Goal: Task Accomplishment & Management: Manage account settings

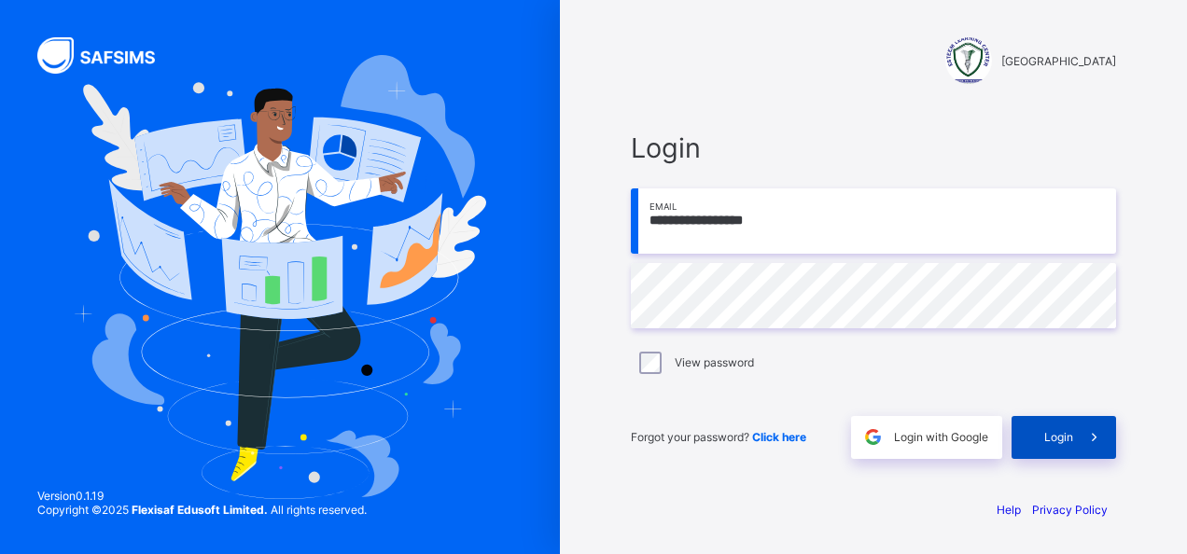
click at [1047, 437] on span "Login" at bounding box center [1059, 437] width 29 height 14
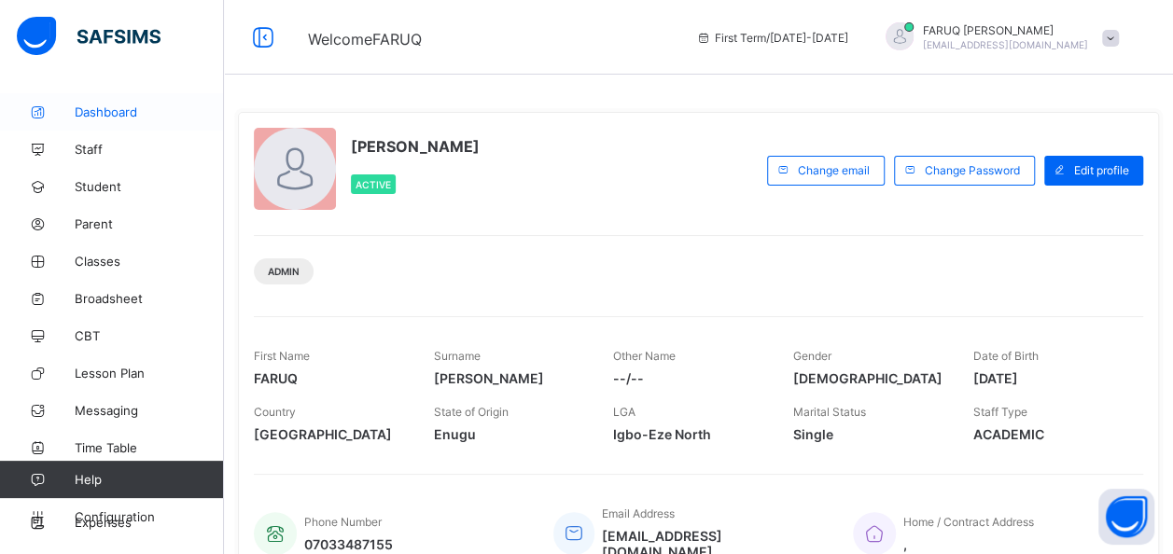
click at [92, 112] on span "Dashboard" at bounding box center [149, 112] width 149 height 15
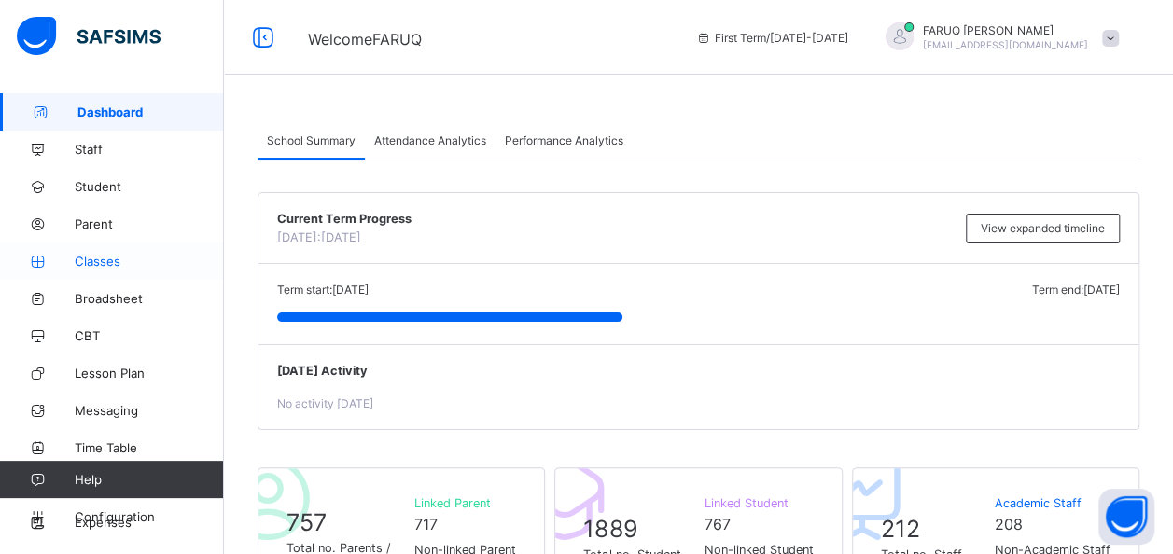
click at [105, 260] on span "Classes" at bounding box center [149, 261] width 149 height 15
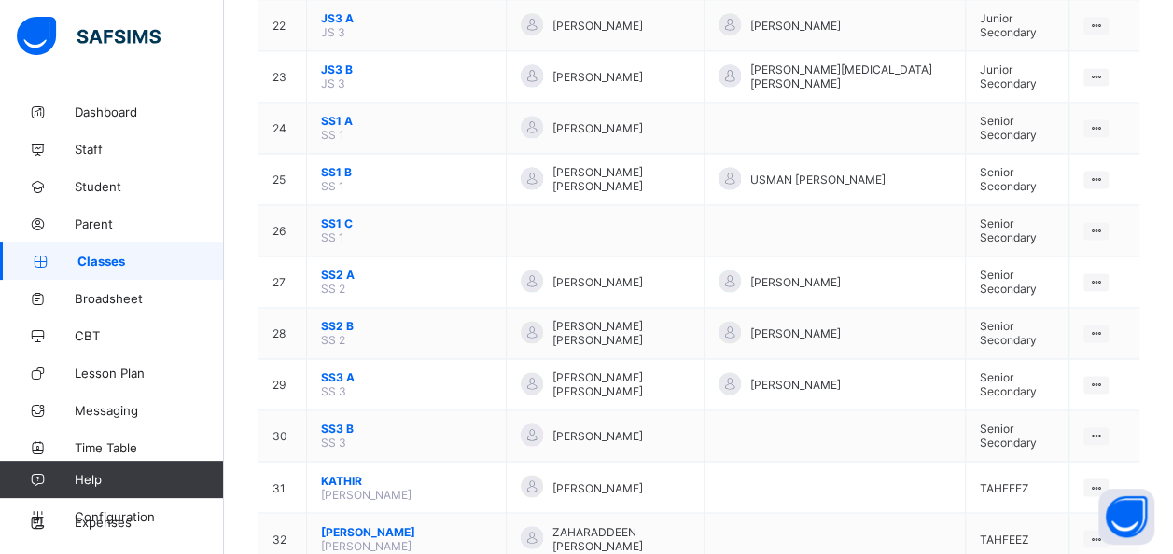
scroll to position [1283, 0]
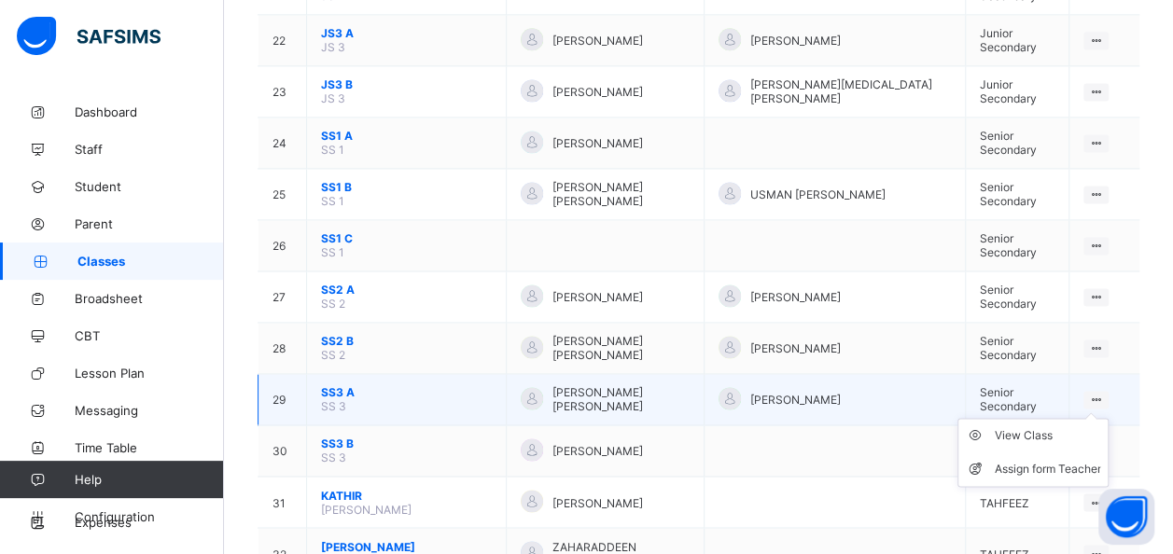
click at [1109, 418] on ul "View Class Assign form Teacher" at bounding box center [1033, 452] width 151 height 69
click at [1033, 427] on div "View Class" at bounding box center [1047, 436] width 106 height 19
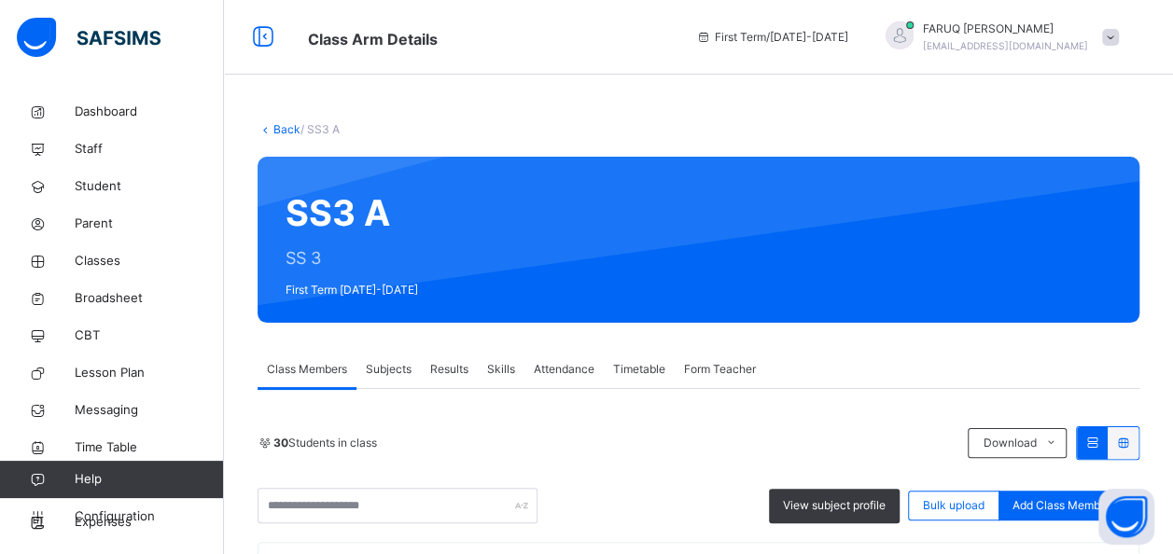
click at [390, 368] on span "Subjects" at bounding box center [389, 369] width 46 height 17
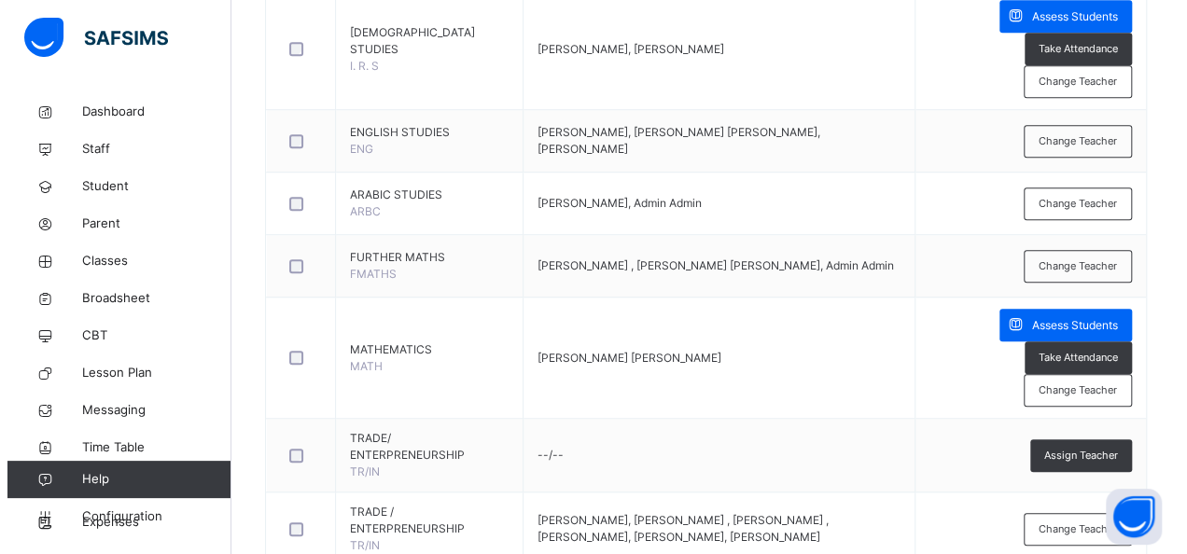
scroll to position [549, 0]
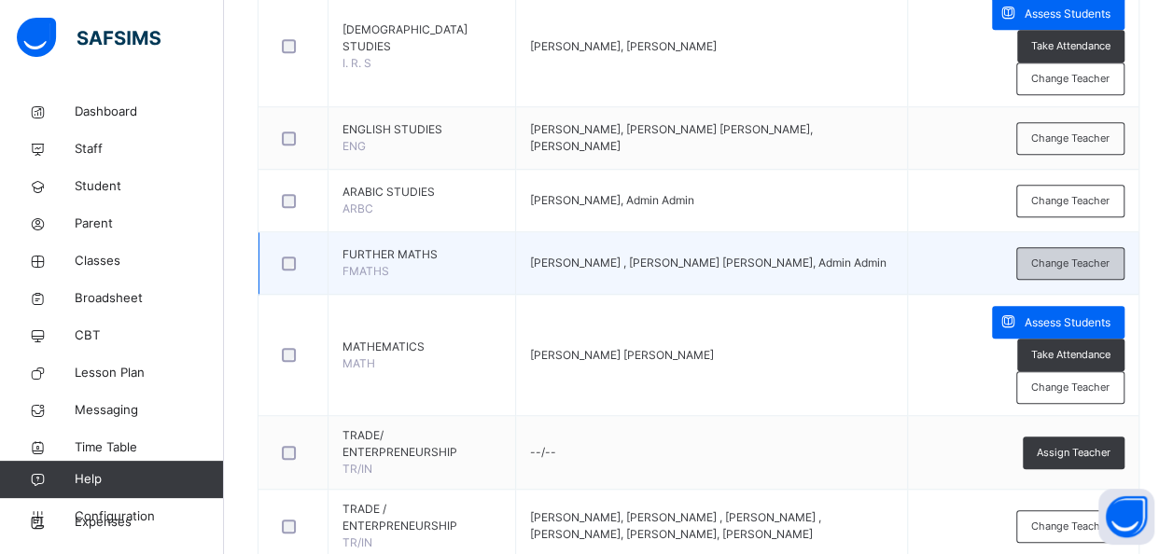
click at [1087, 263] on span "Change Teacher" at bounding box center [1070, 264] width 78 height 16
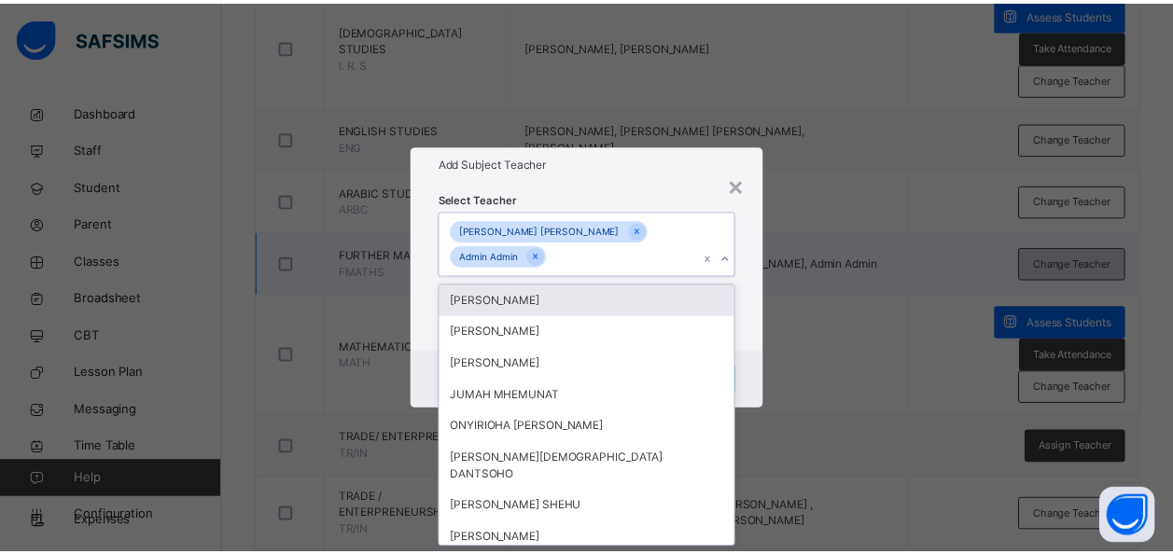
scroll to position [0, 0]
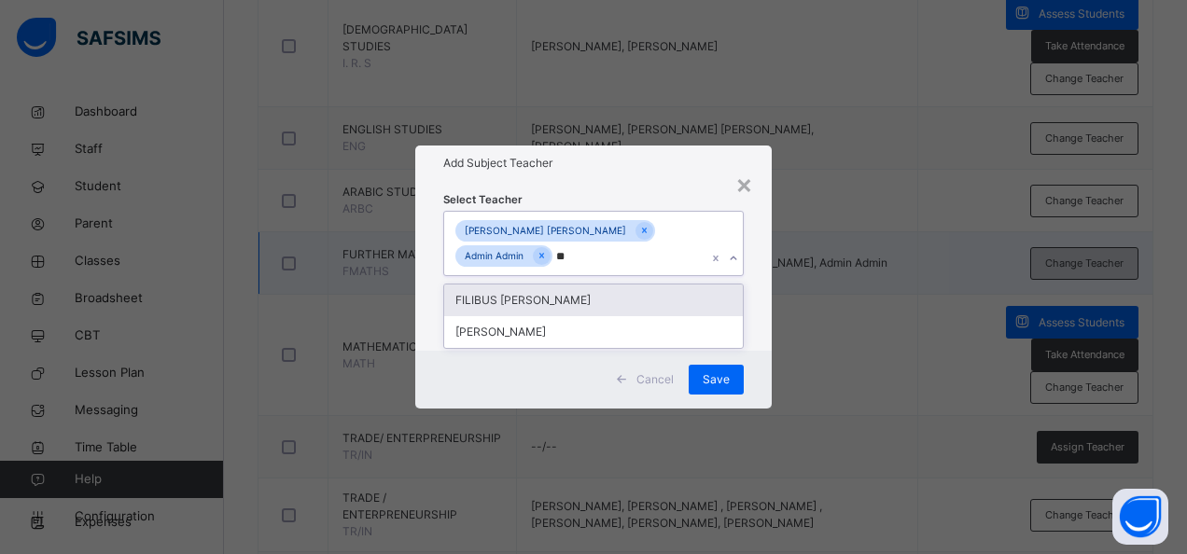
type input "***"
click at [586, 298] on div "FILIBUS [PERSON_NAME]" at bounding box center [593, 301] width 299 height 32
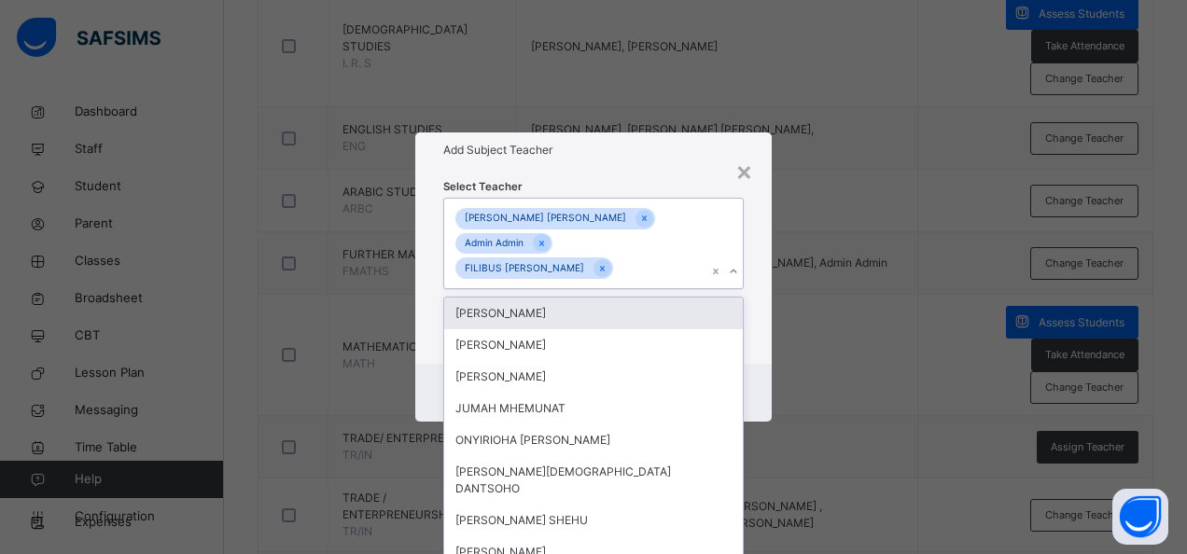
click at [869, 345] on div "× Add Subject Teacher Select Teacher option FILIBUS [PERSON_NAME], selected. op…" at bounding box center [593, 277] width 1187 height 554
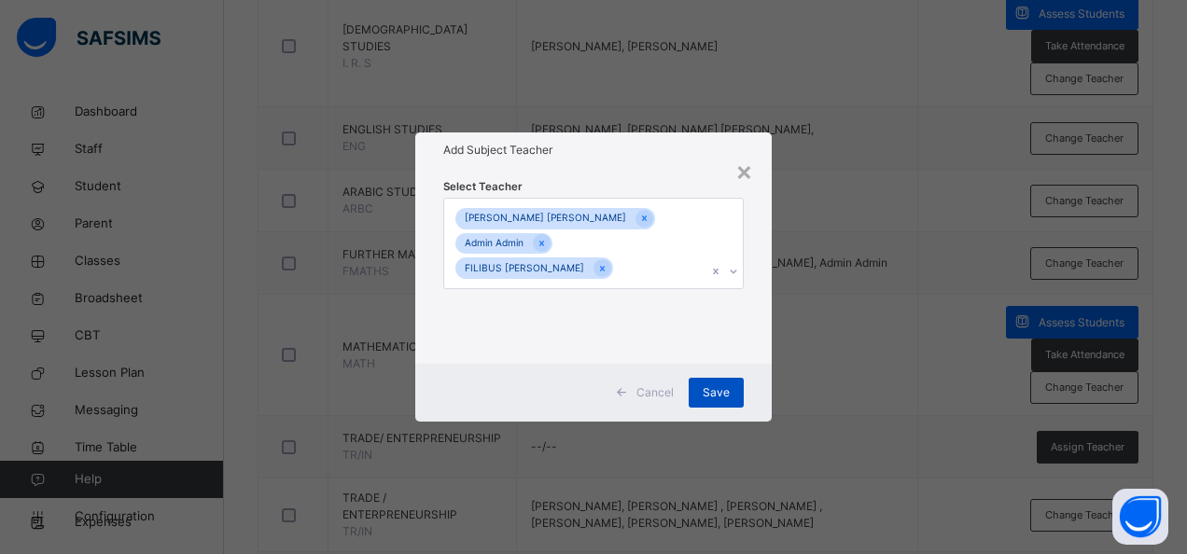
click at [716, 385] on span "Save" at bounding box center [716, 393] width 27 height 17
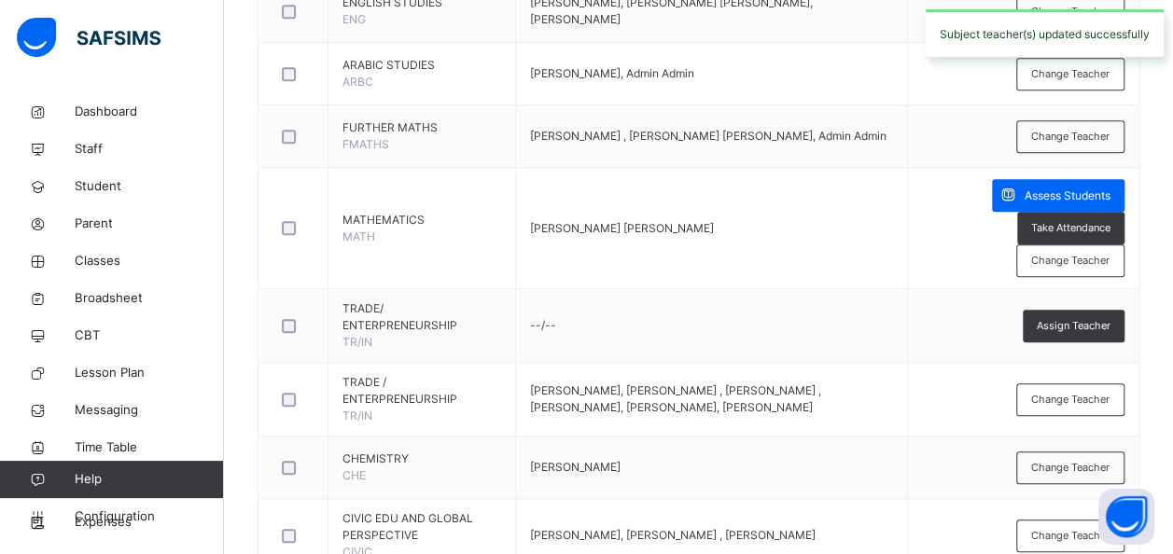
scroll to position [681, 0]
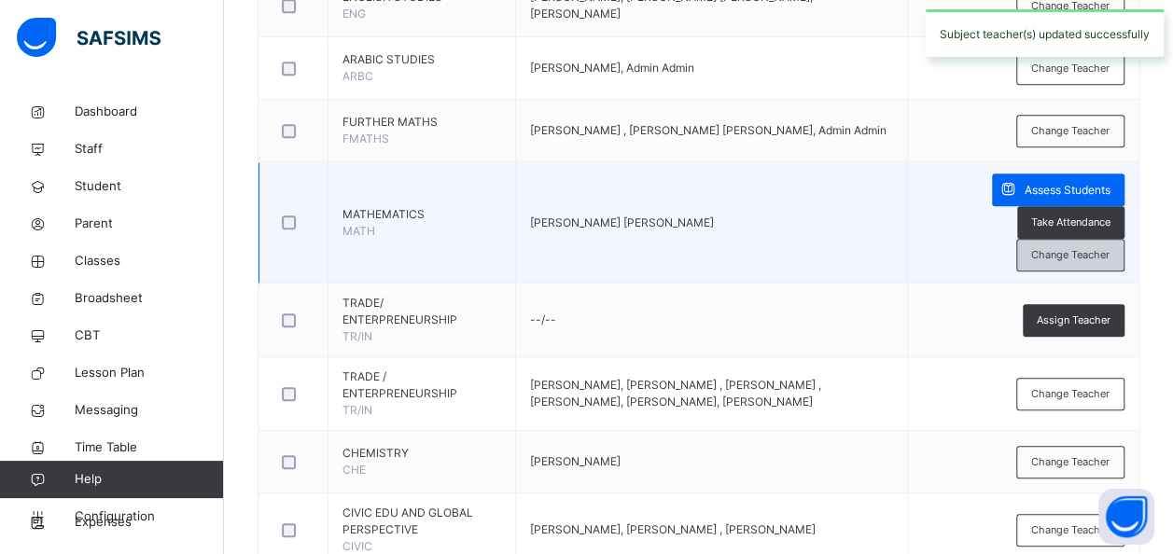
click at [1102, 260] on span "Change Teacher" at bounding box center [1070, 255] width 78 height 16
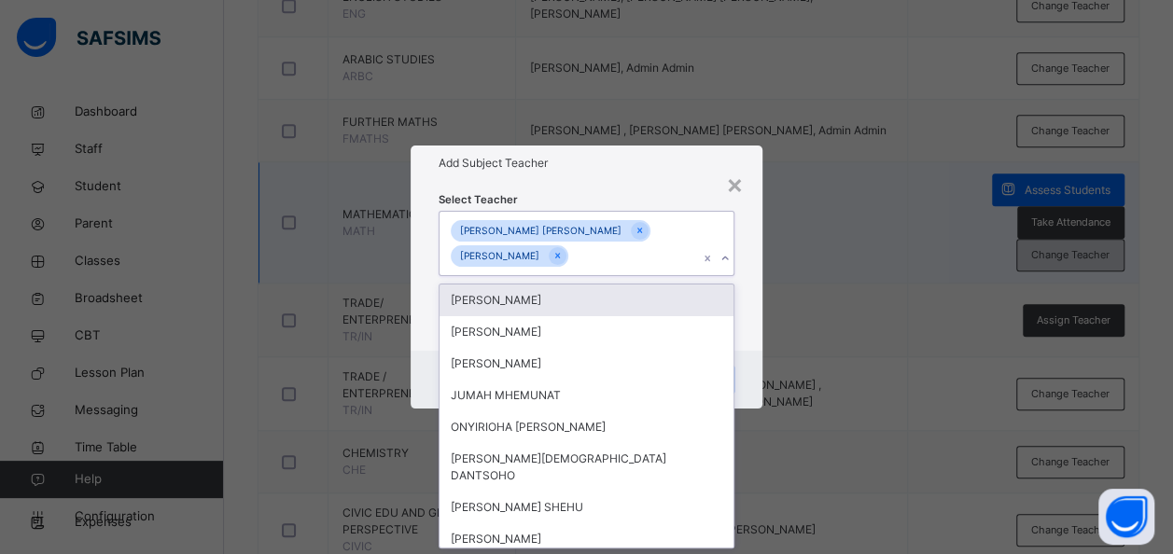
scroll to position [0, 0]
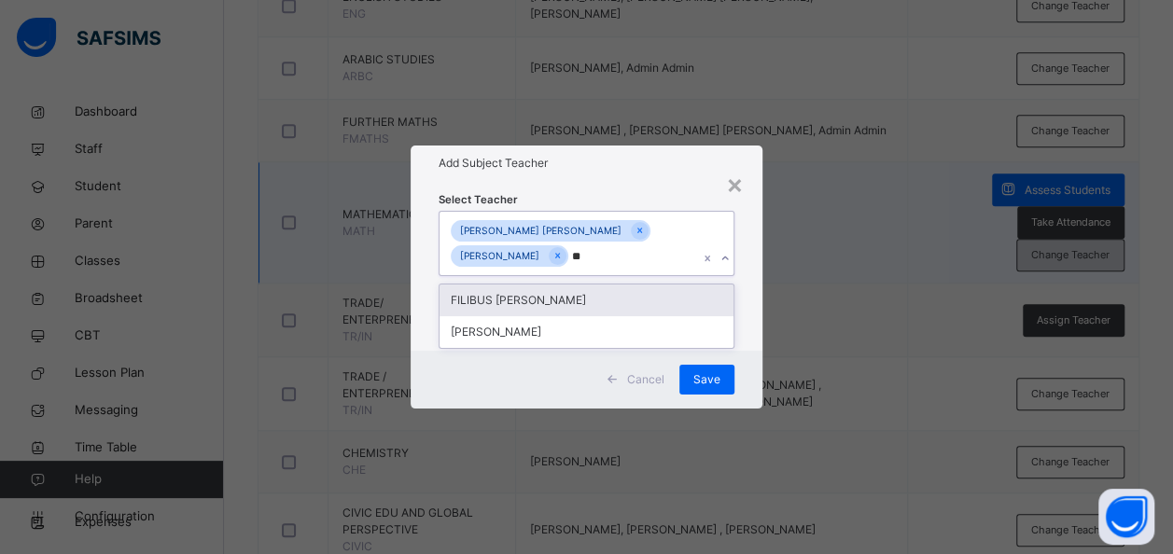
type input "***"
click at [612, 288] on div "FILIBUS [PERSON_NAME]" at bounding box center [587, 301] width 294 height 32
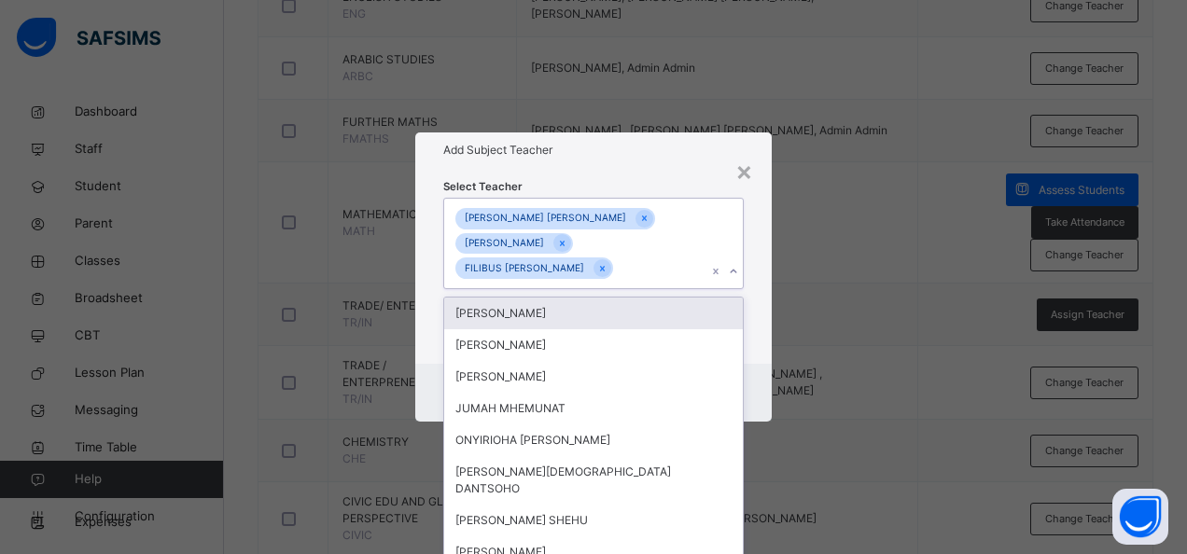
click at [890, 352] on div "× Add Subject Teacher Select Teacher option FILIBUS [PERSON_NAME], selected. op…" at bounding box center [593, 277] width 1187 height 554
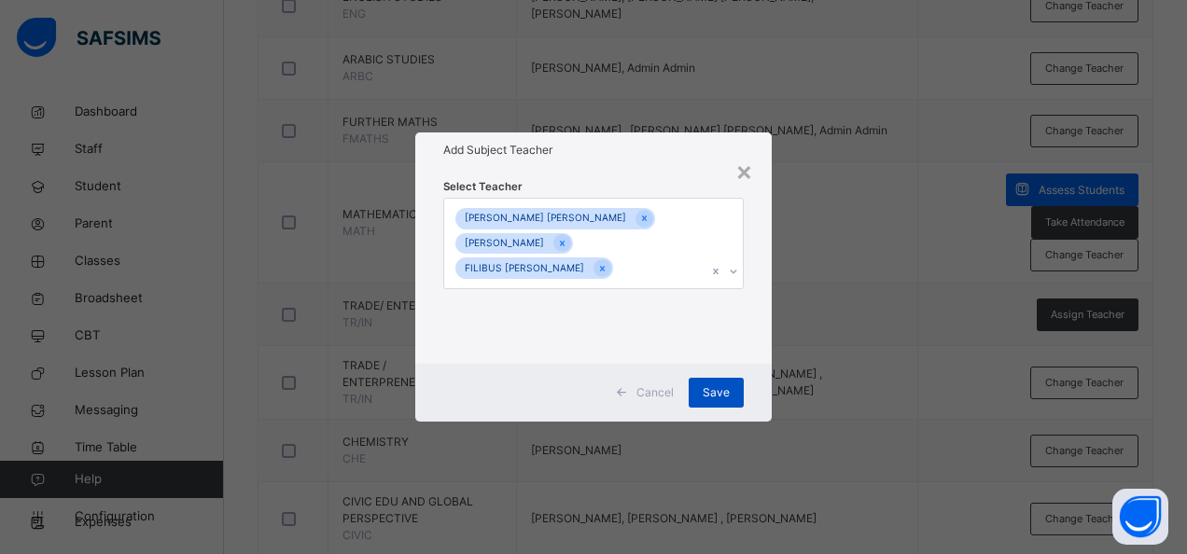
click at [721, 395] on span "Save" at bounding box center [716, 393] width 27 height 17
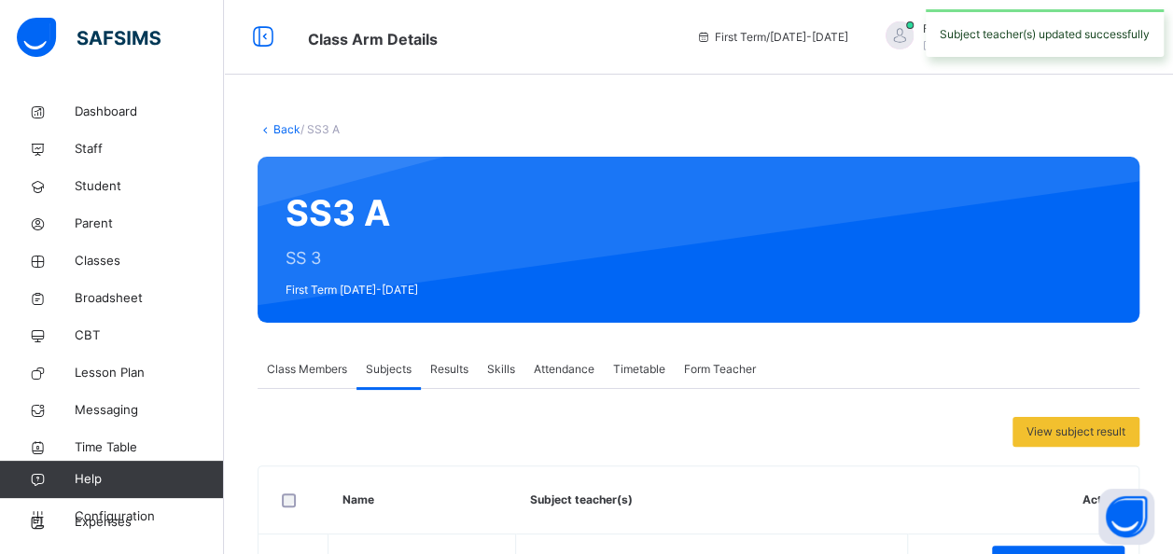
click at [276, 131] on link "Back" at bounding box center [287, 129] width 27 height 14
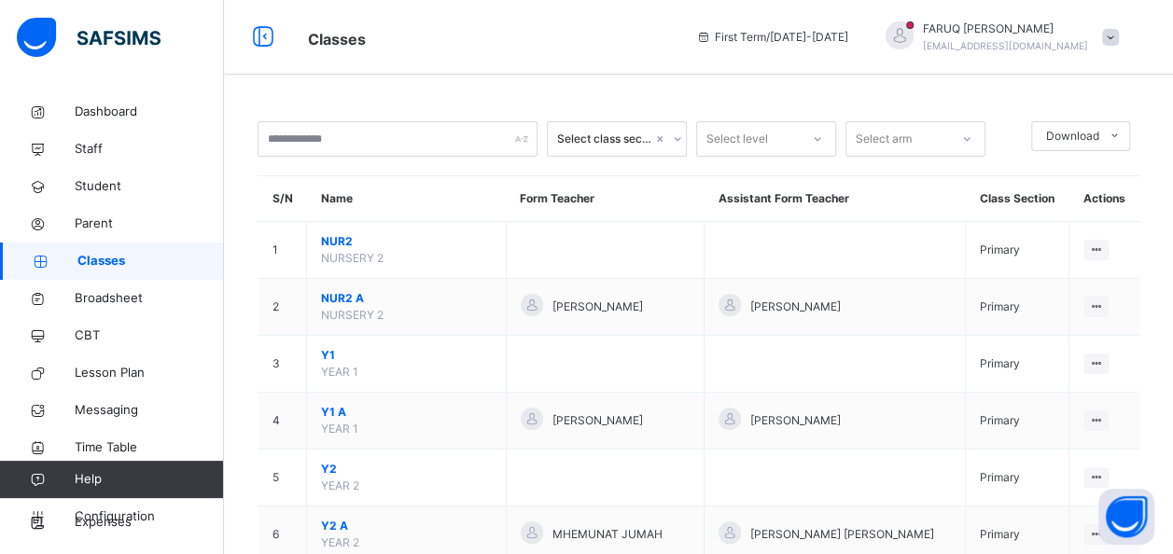
click at [668, 134] on div at bounding box center [677, 139] width 18 height 30
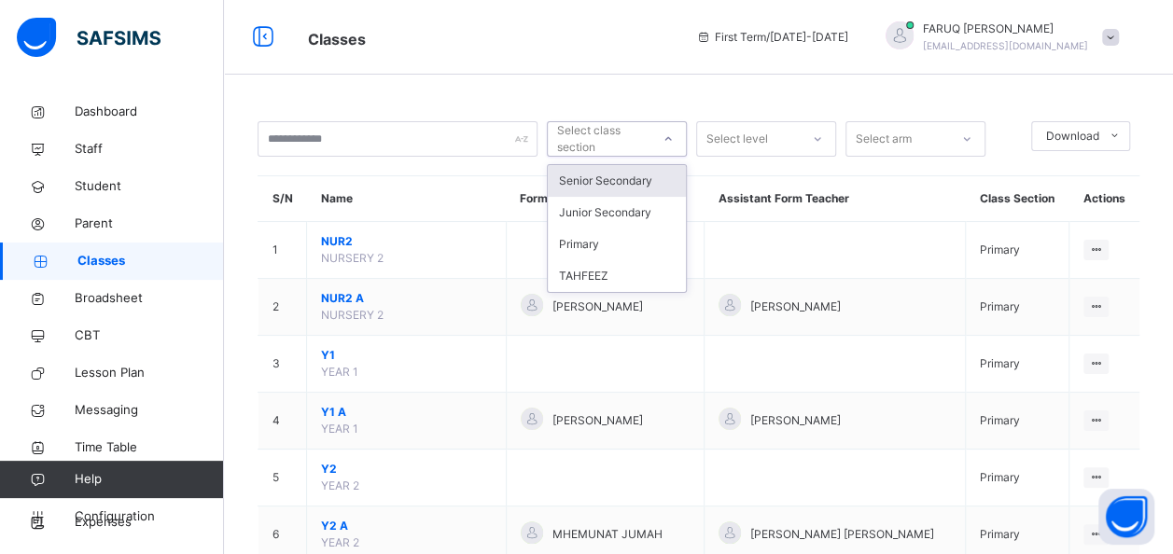
click at [629, 180] on div "Senior Secondary" at bounding box center [617, 181] width 138 height 32
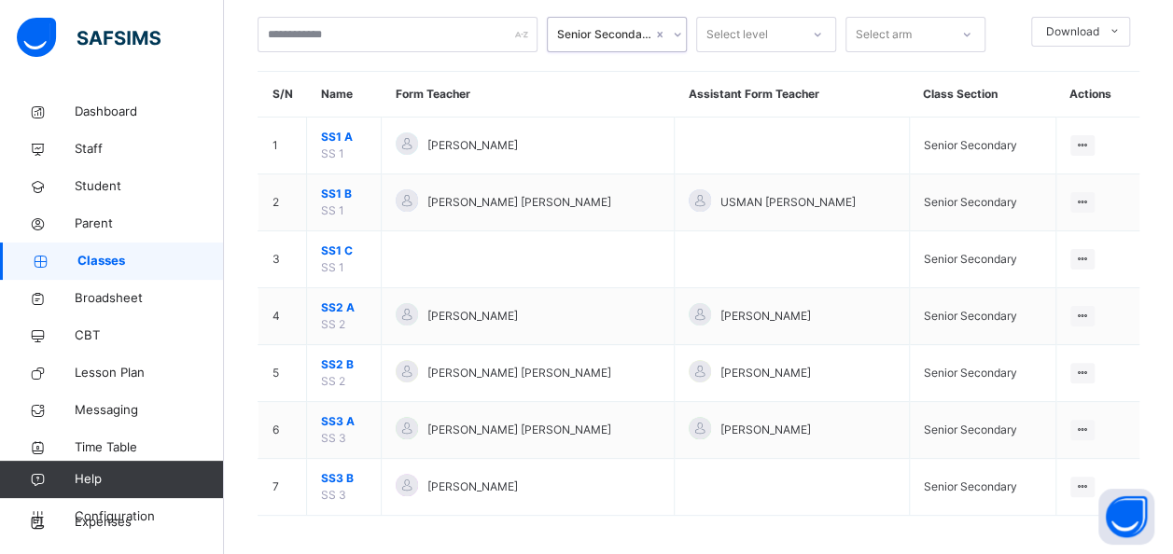
scroll to position [110, 0]
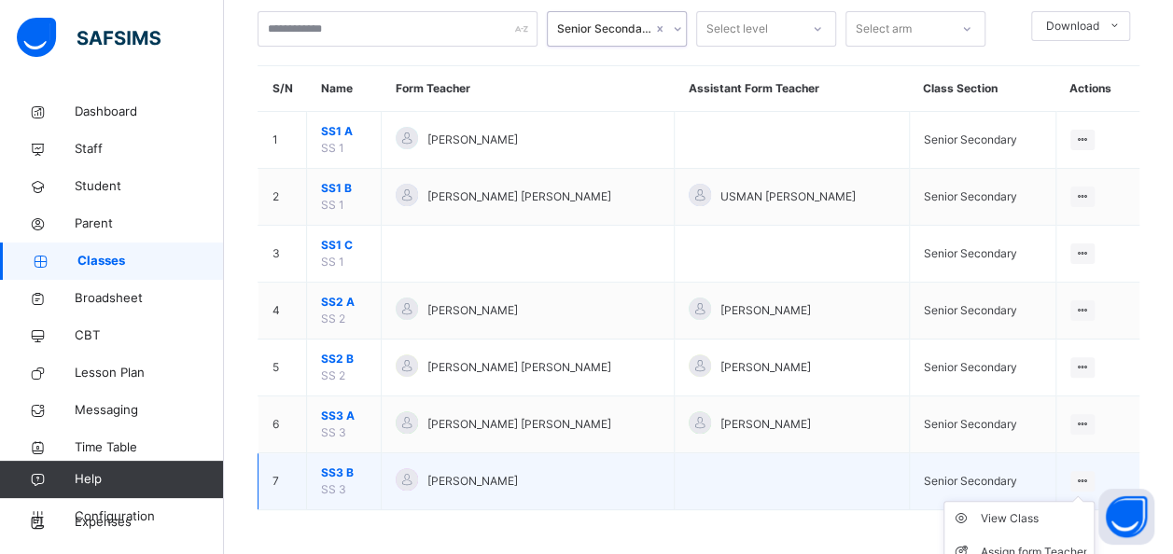
click at [1091, 478] on icon at bounding box center [1083, 481] width 16 height 14
click at [1027, 511] on div "View Class" at bounding box center [1033, 519] width 106 height 19
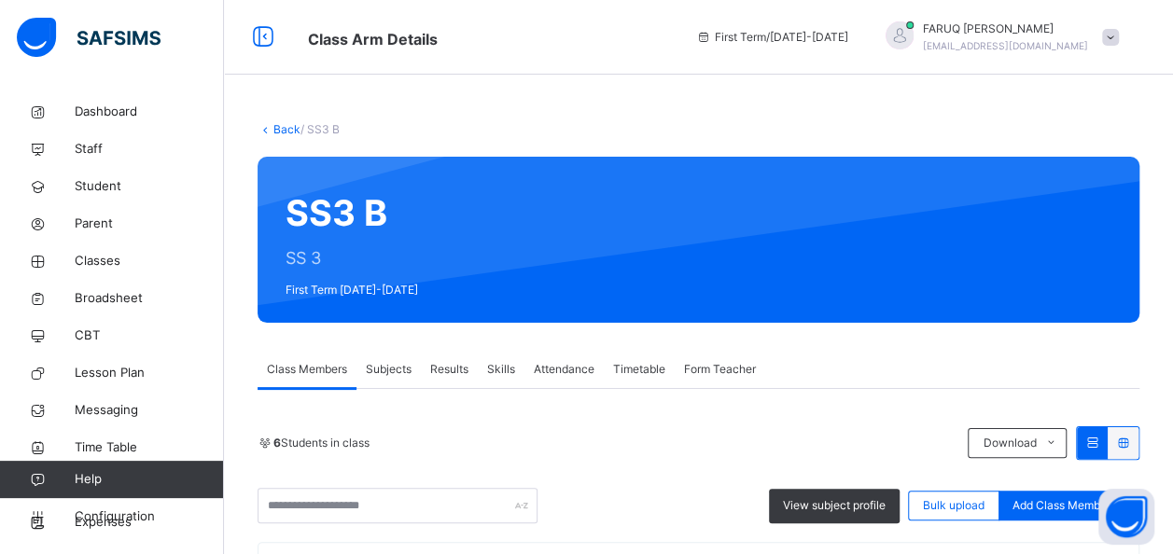
scroll to position [185, 0]
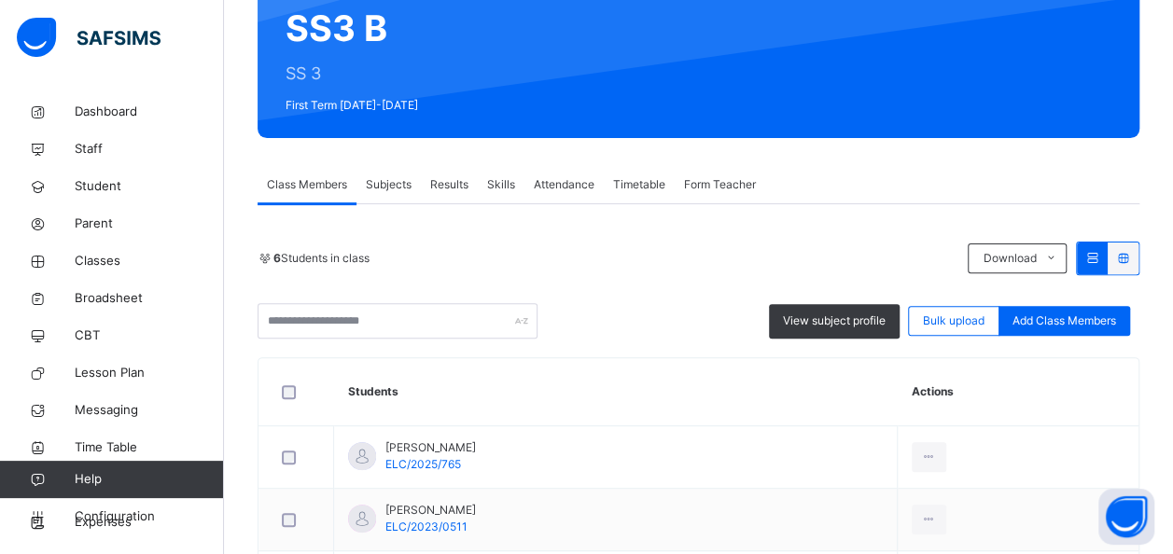
click at [396, 185] on span "Subjects" at bounding box center [389, 184] width 46 height 17
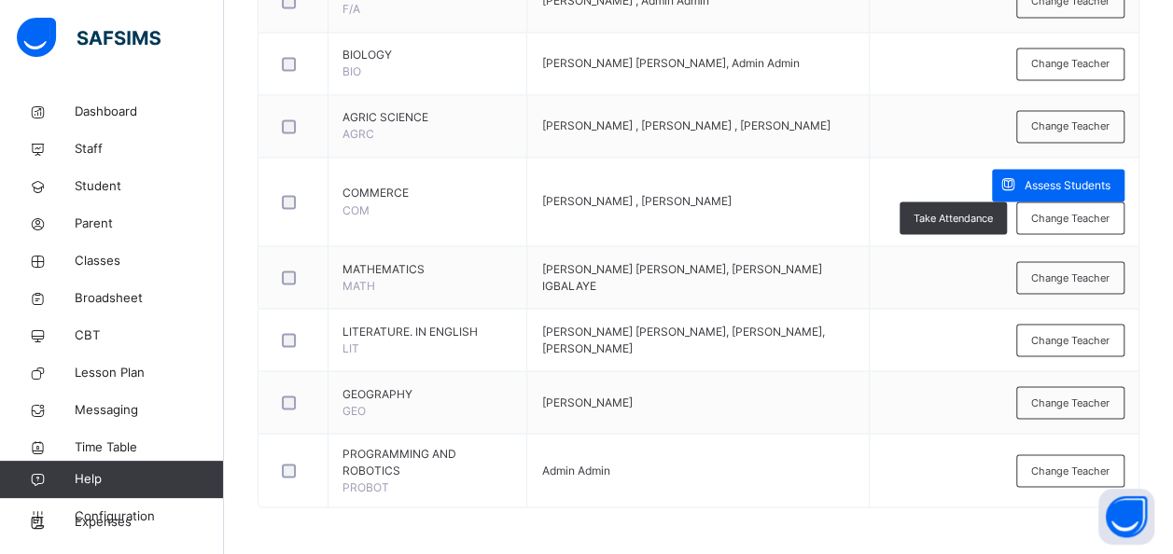
scroll to position [1608, 0]
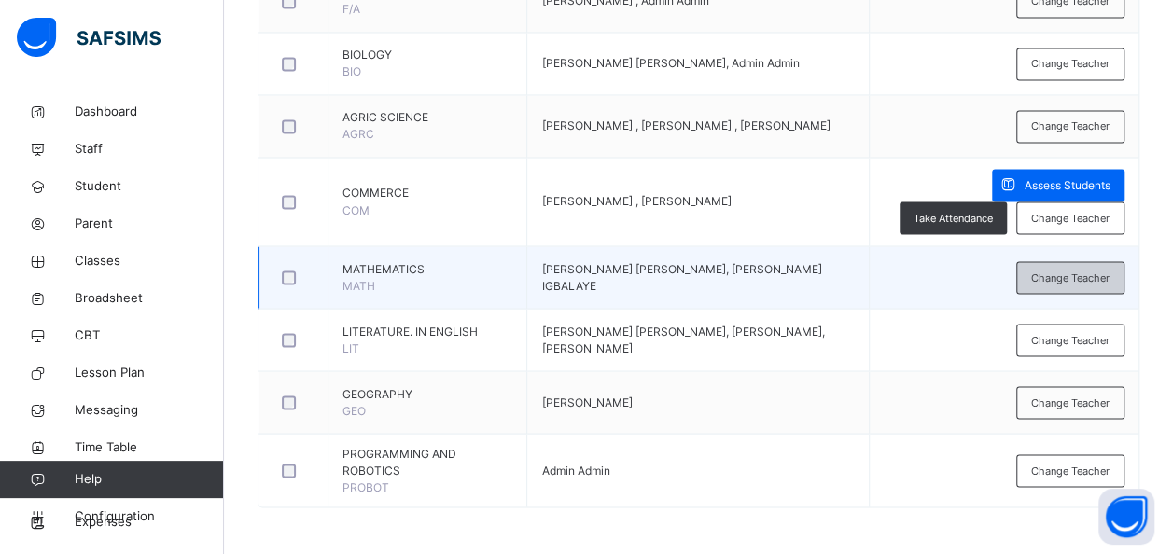
click at [1091, 276] on span "Change Teacher" at bounding box center [1070, 278] width 78 height 16
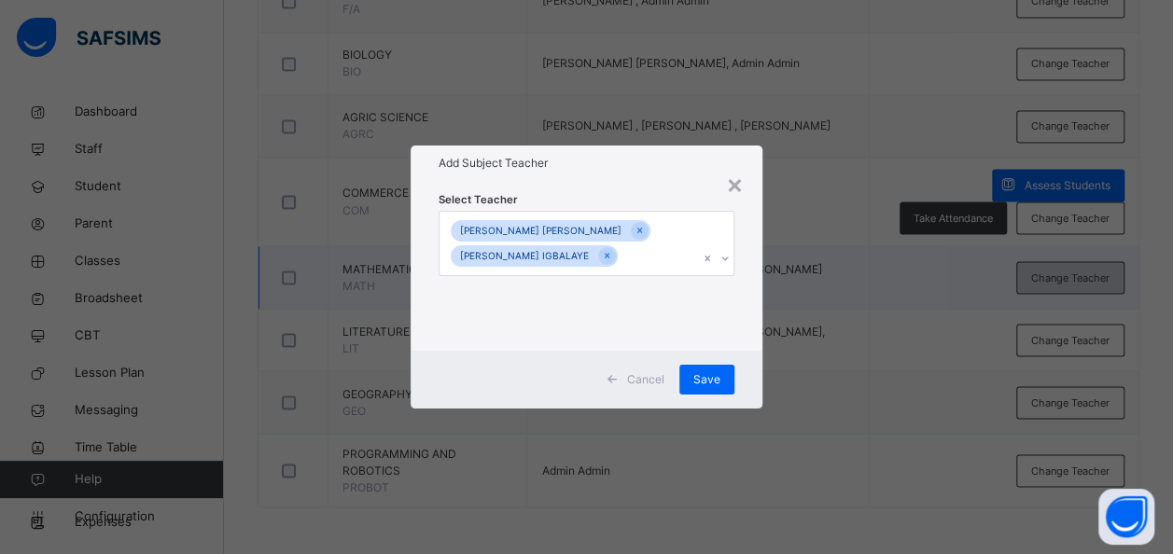
scroll to position [0, 0]
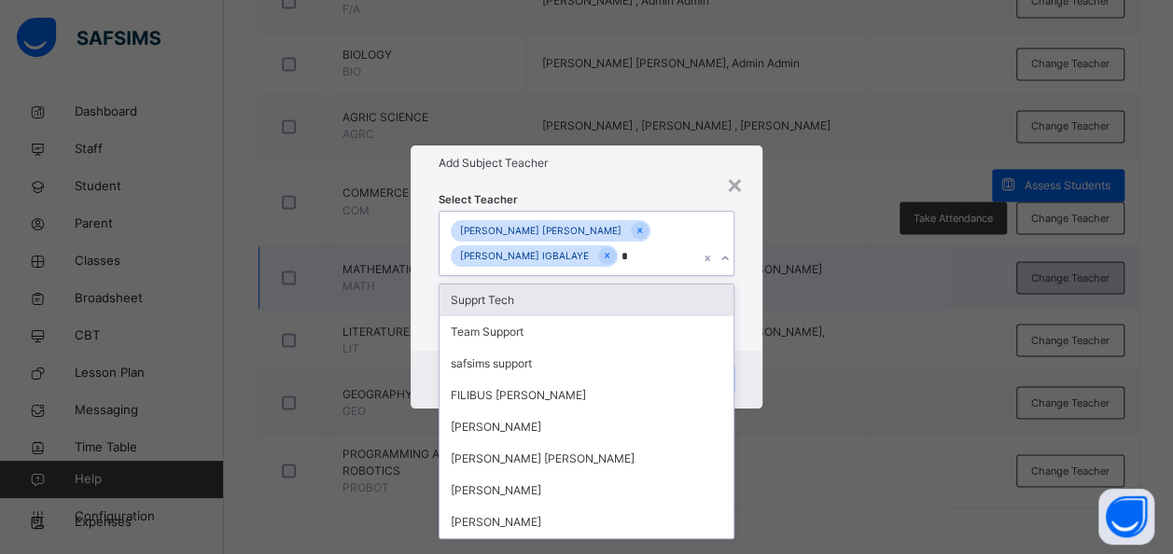
type input "**"
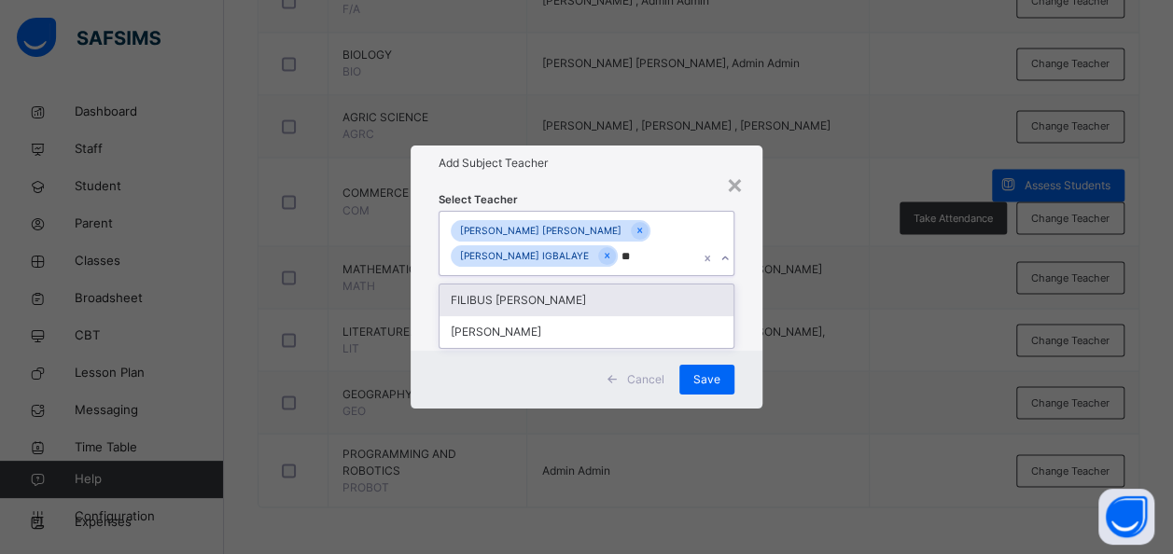
click at [584, 302] on div "FILIBUS [PERSON_NAME]" at bounding box center [587, 301] width 294 height 32
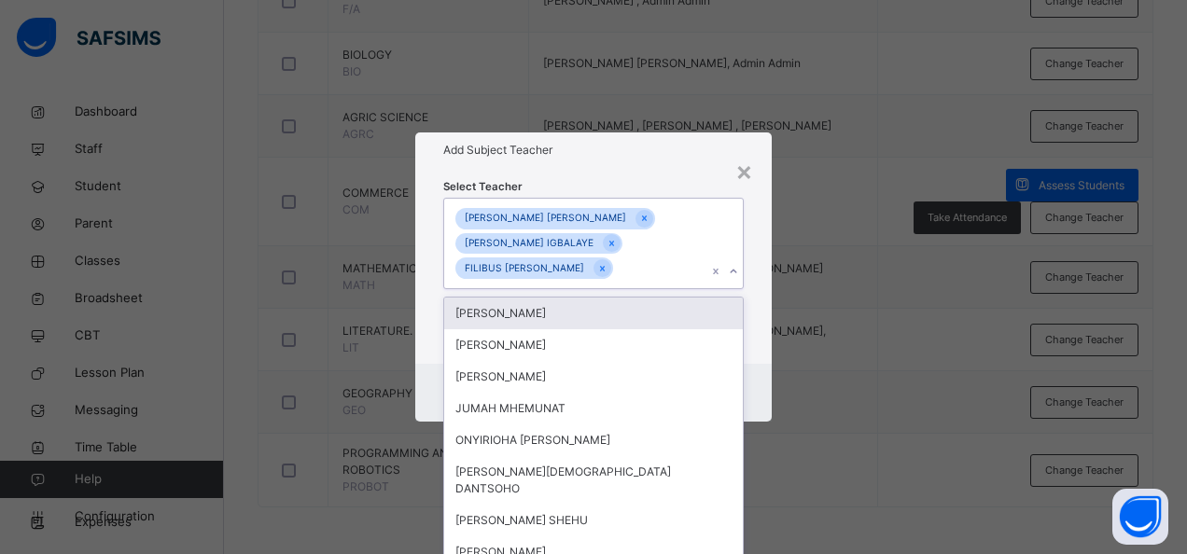
click at [889, 421] on div "× Add Subject Teacher Select Teacher option FILIBUS [PERSON_NAME], selected. op…" at bounding box center [593, 277] width 1187 height 554
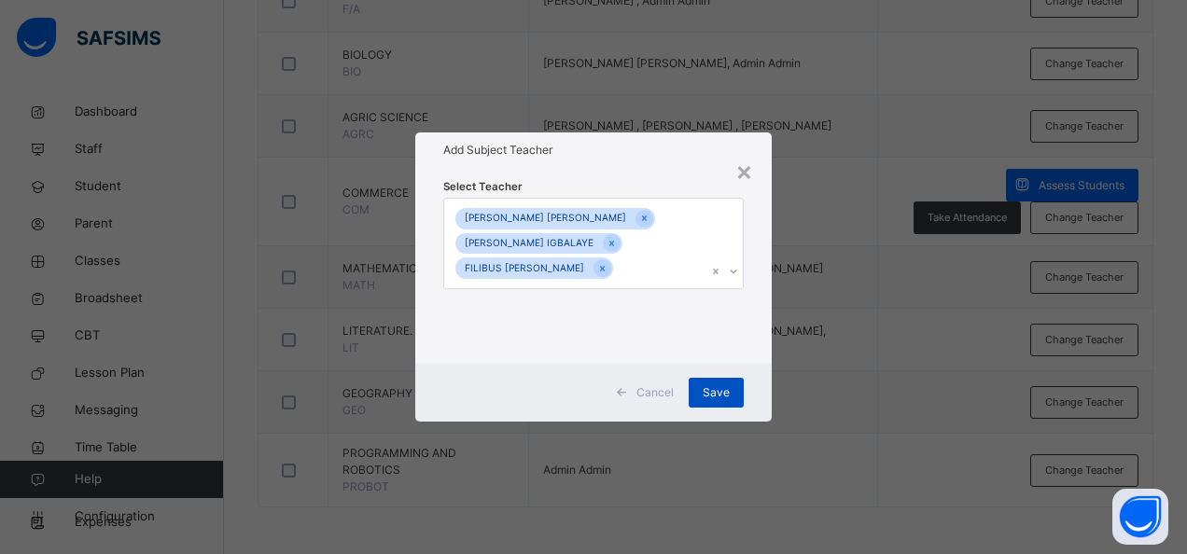
click at [714, 387] on span "Save" at bounding box center [716, 393] width 27 height 17
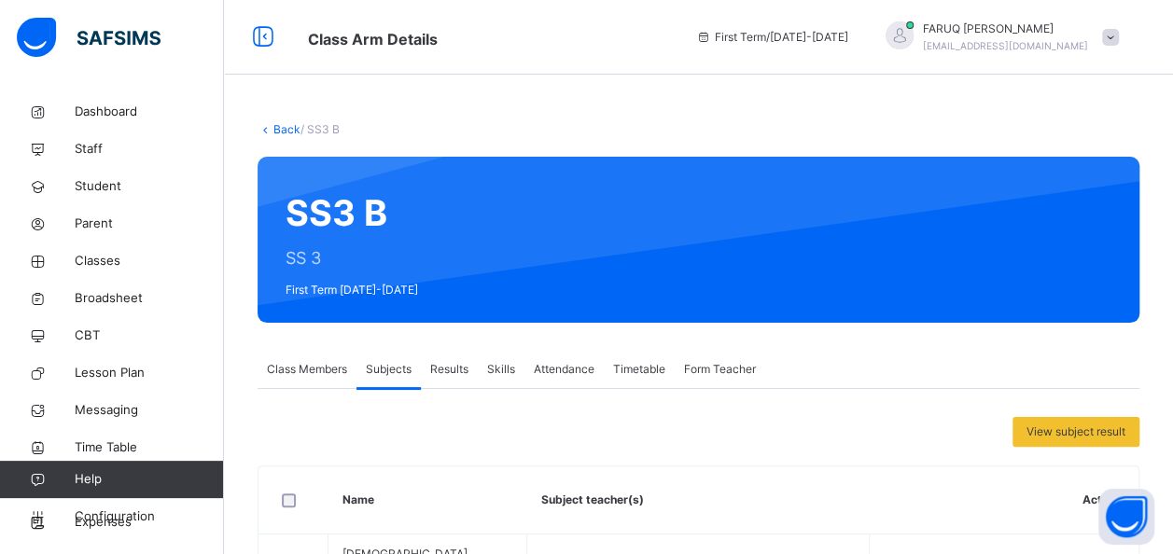
click at [280, 130] on link "Back" at bounding box center [287, 129] width 27 height 14
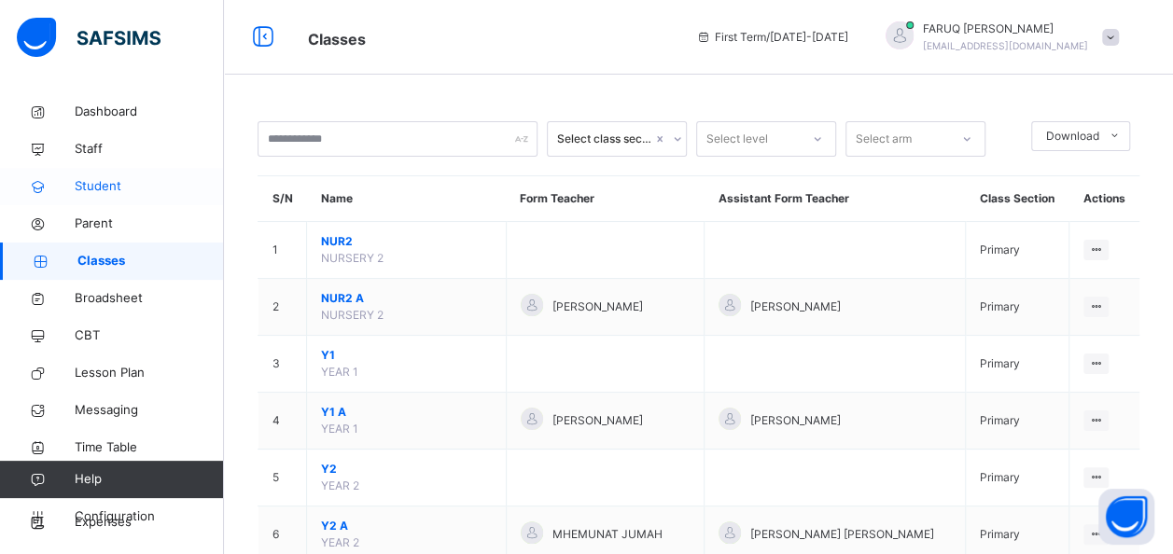
click at [110, 189] on span "Student" at bounding box center [149, 186] width 149 height 19
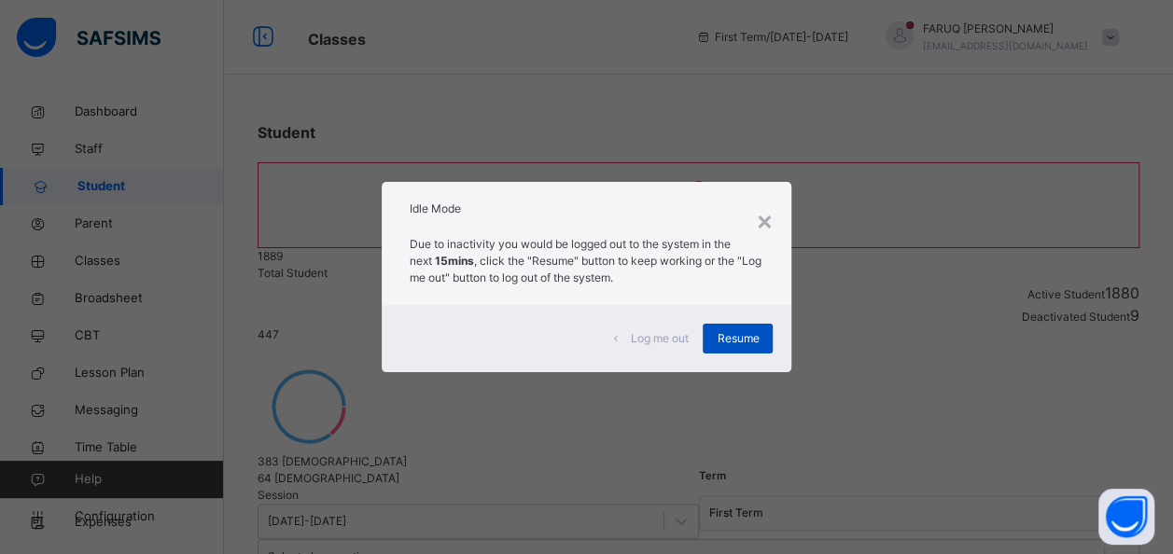
click at [739, 335] on span "Resume" at bounding box center [738, 338] width 42 height 17
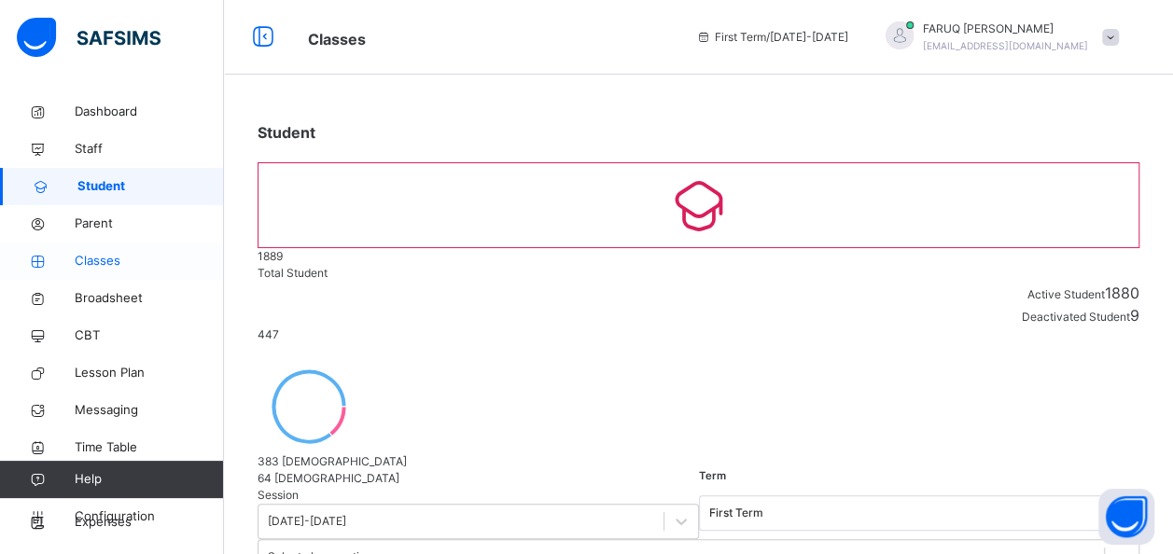
click at [114, 265] on span "Classes" at bounding box center [149, 261] width 149 height 19
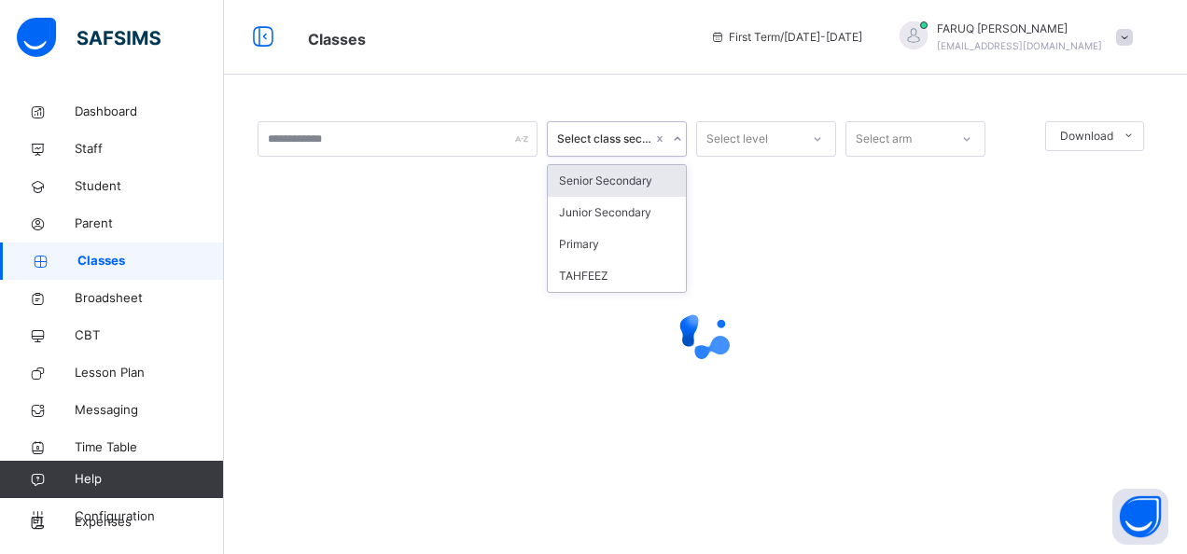
click at [627, 181] on div "Senior Secondary" at bounding box center [617, 181] width 138 height 32
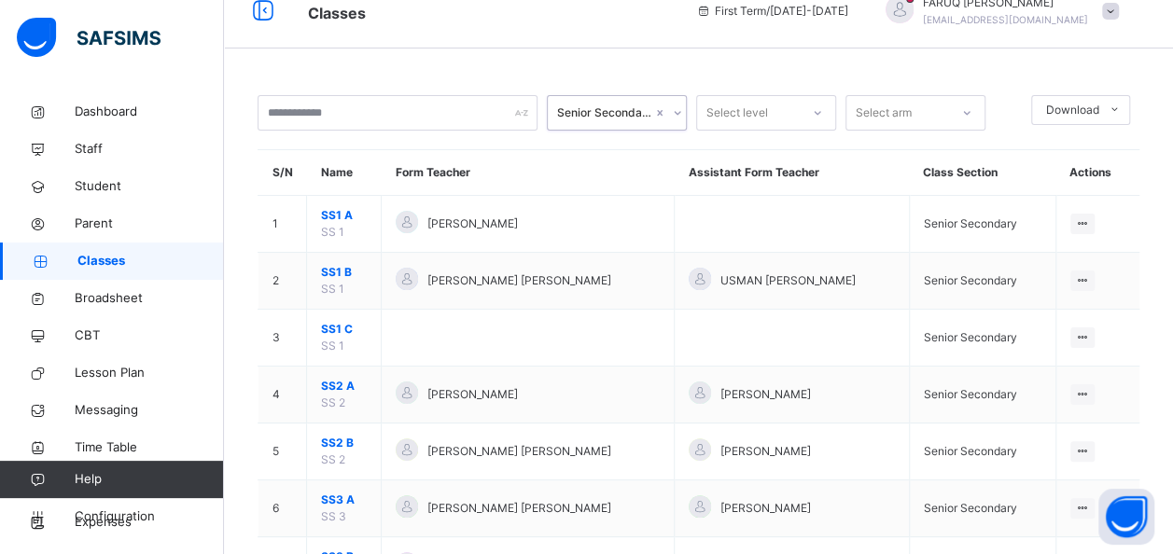
scroll to position [110, 0]
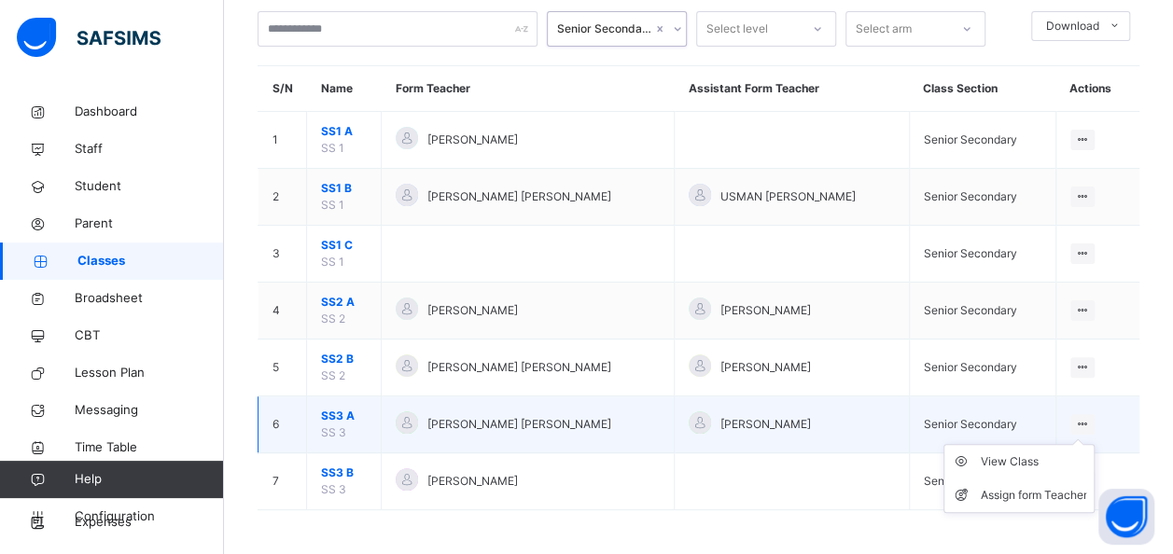
click at [1091, 422] on icon at bounding box center [1083, 424] width 16 height 14
click at [1027, 456] on div "View Class" at bounding box center [1033, 462] width 106 height 19
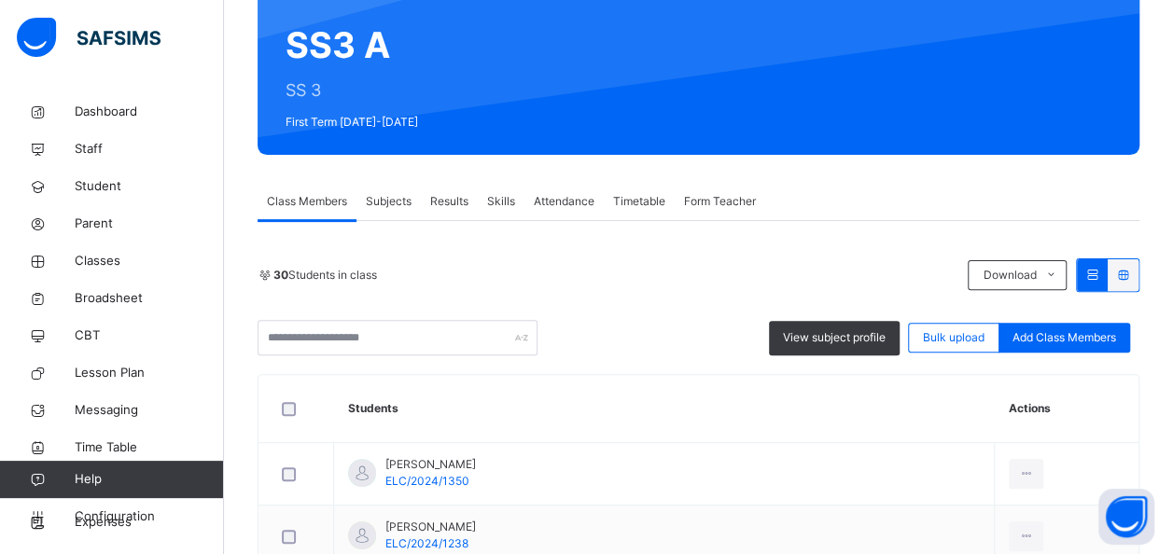
scroll to position [170, 0]
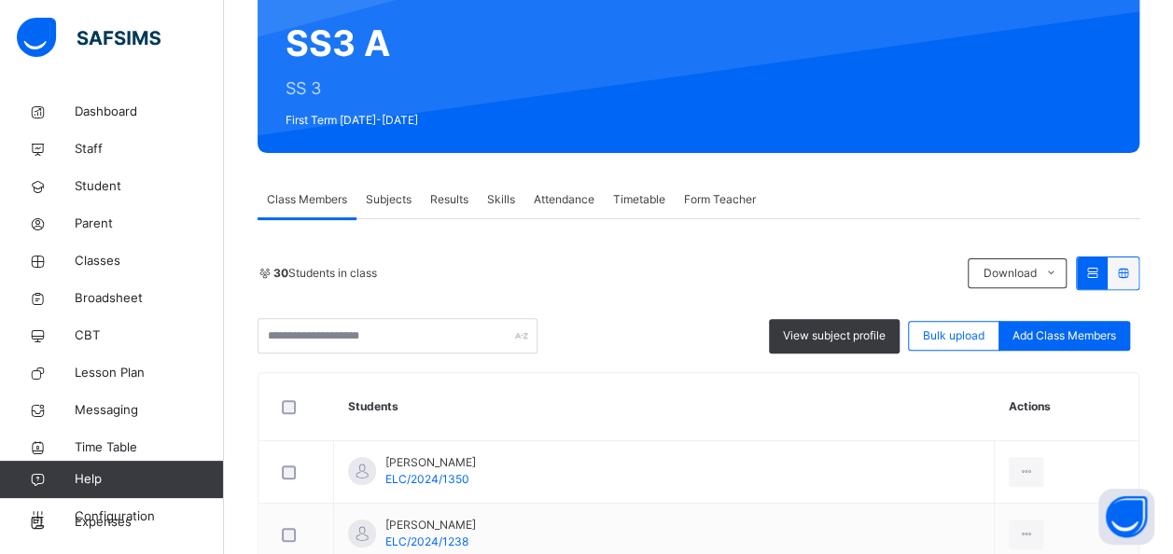
click at [384, 198] on span "Subjects" at bounding box center [389, 199] width 46 height 17
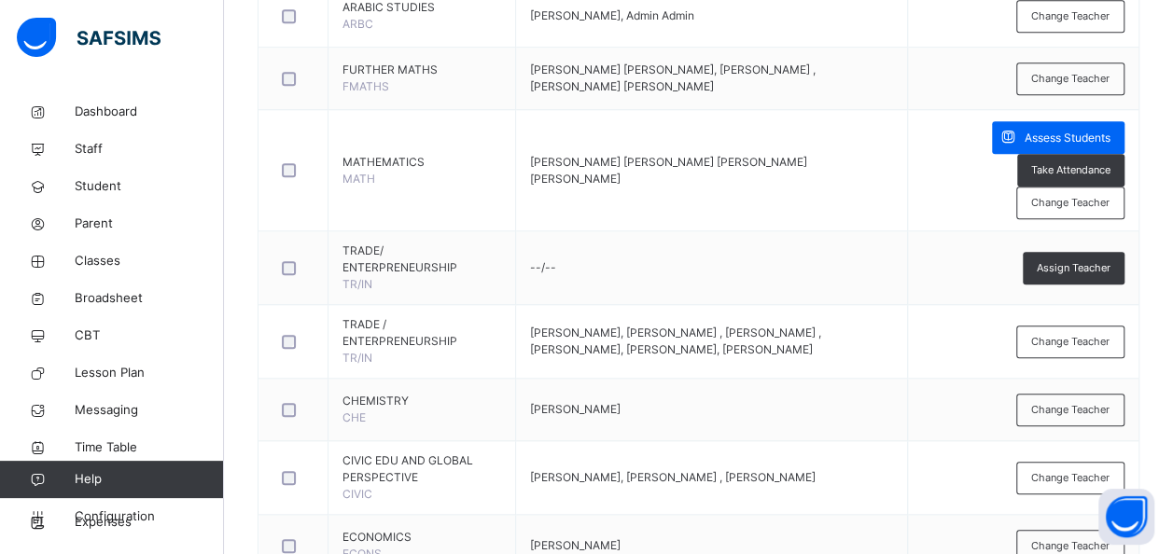
scroll to position [736, 0]
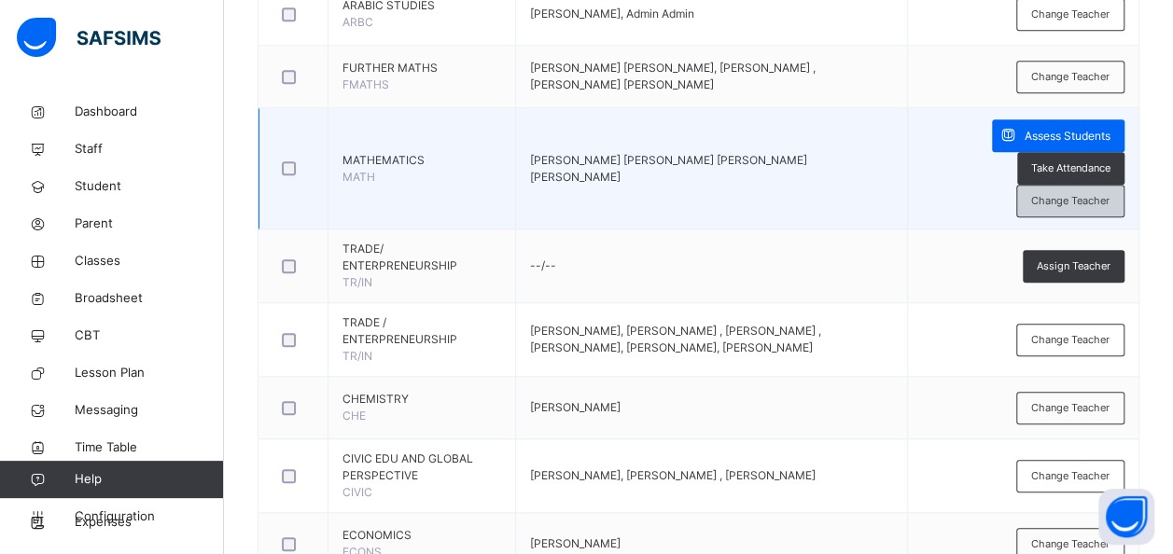
click at [1103, 201] on span "Change Teacher" at bounding box center [1070, 201] width 78 height 16
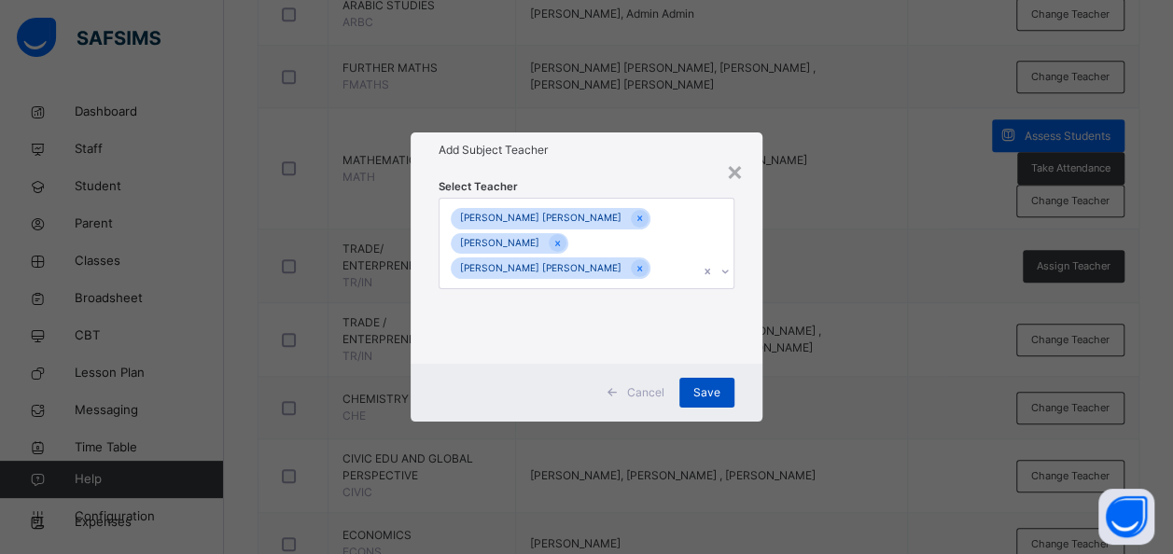
click at [707, 396] on span "Save" at bounding box center [707, 393] width 27 height 17
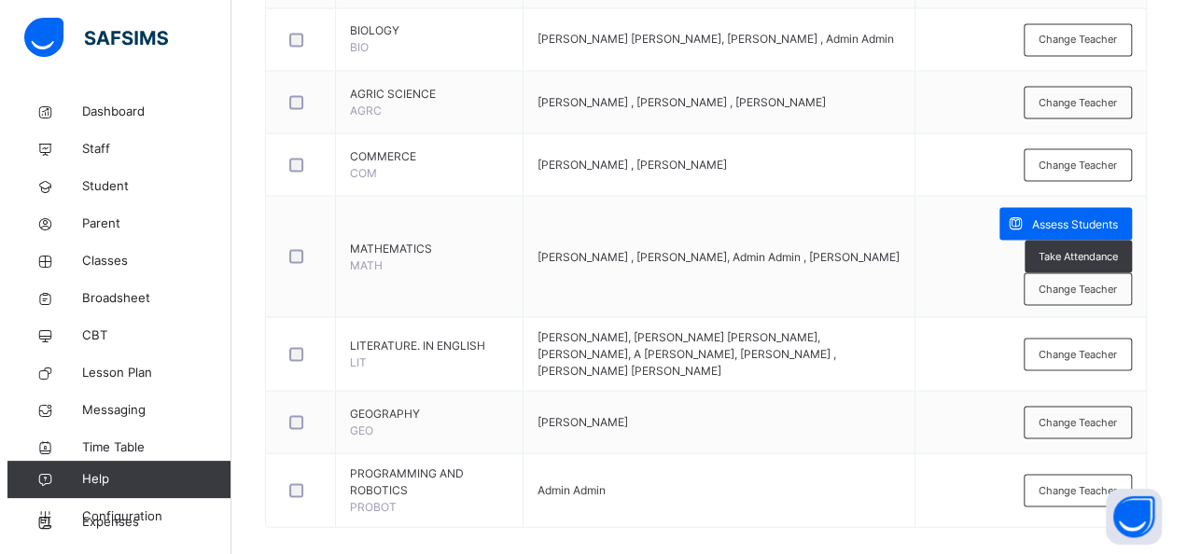
scroll to position [1690, 0]
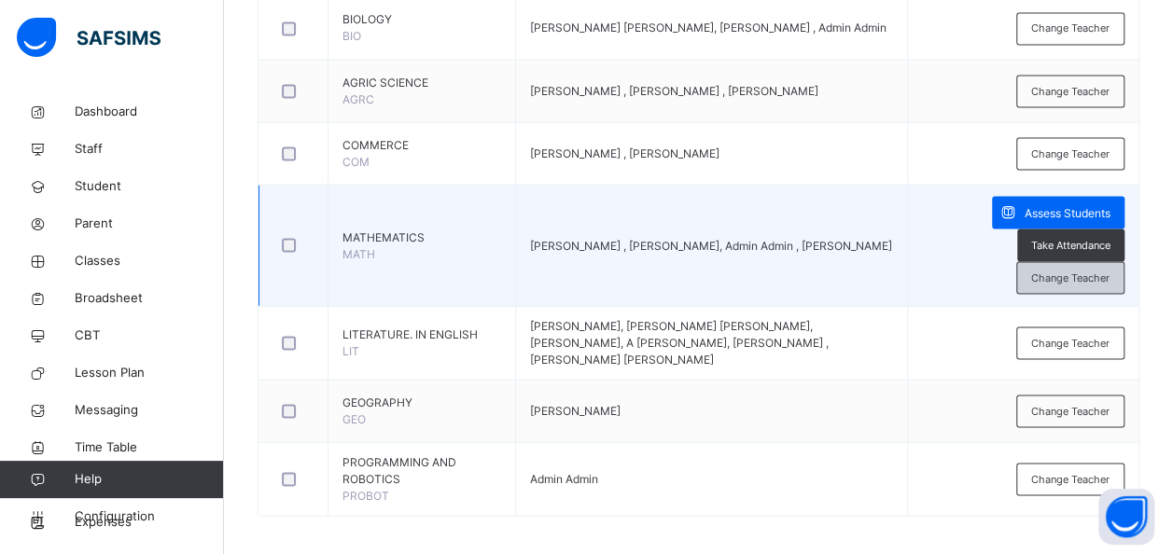
click at [1081, 273] on span "Change Teacher" at bounding box center [1070, 278] width 78 height 16
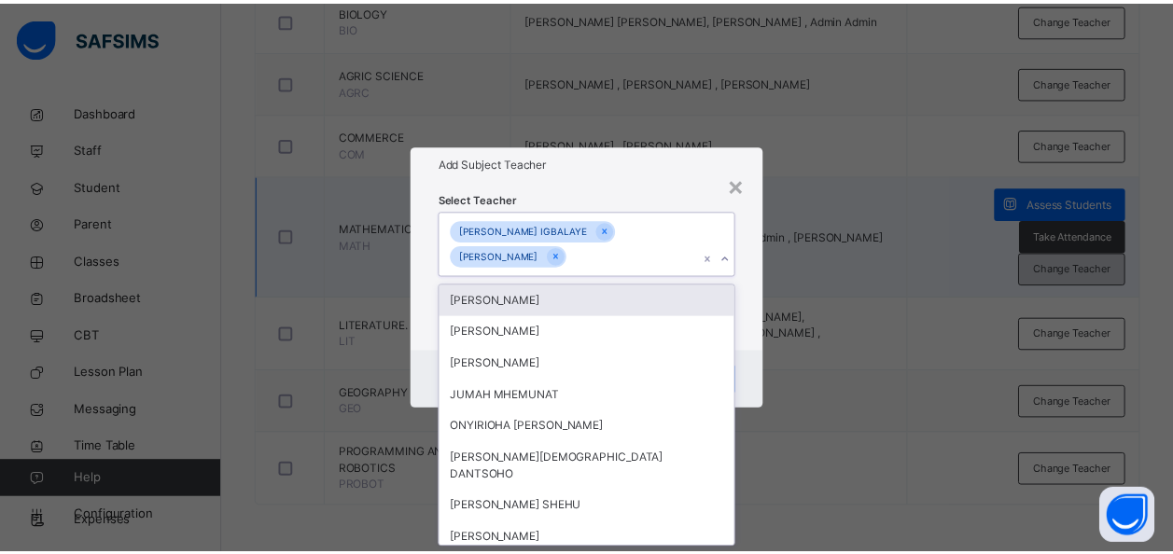
scroll to position [0, 0]
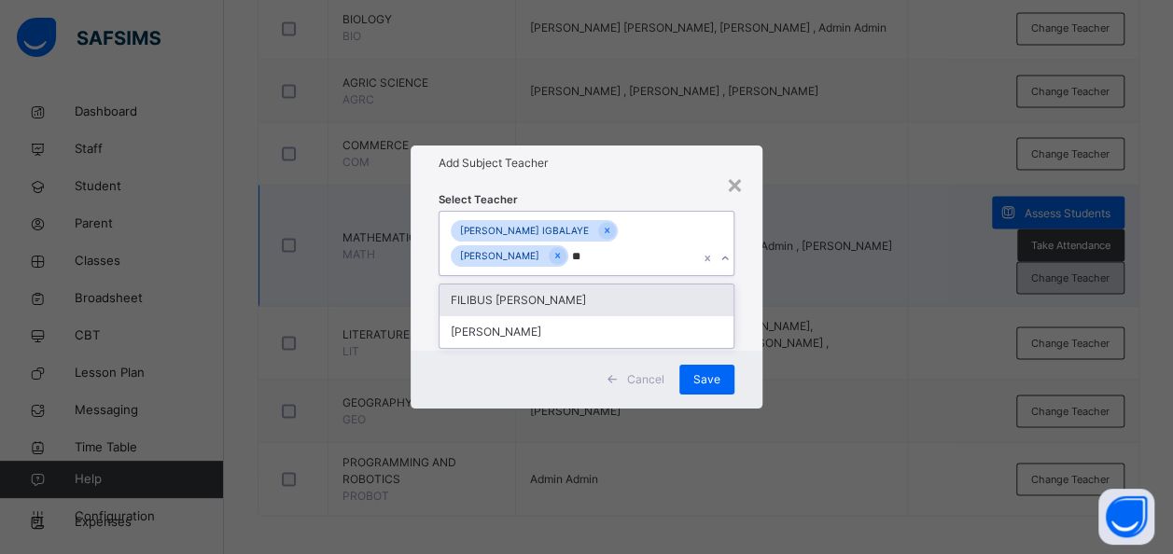
type input "***"
click at [579, 290] on div "FILIBUS [PERSON_NAME]" at bounding box center [587, 301] width 294 height 32
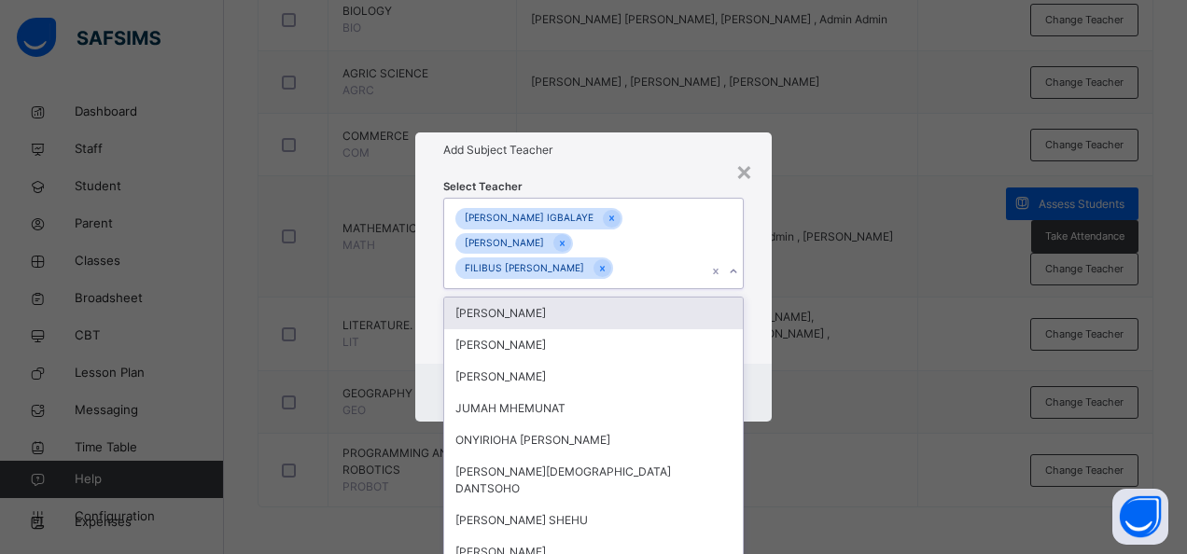
click at [882, 274] on div "× Add Subject Teacher Select Teacher option FILIBUS [PERSON_NAME], selected. op…" at bounding box center [593, 277] width 1187 height 554
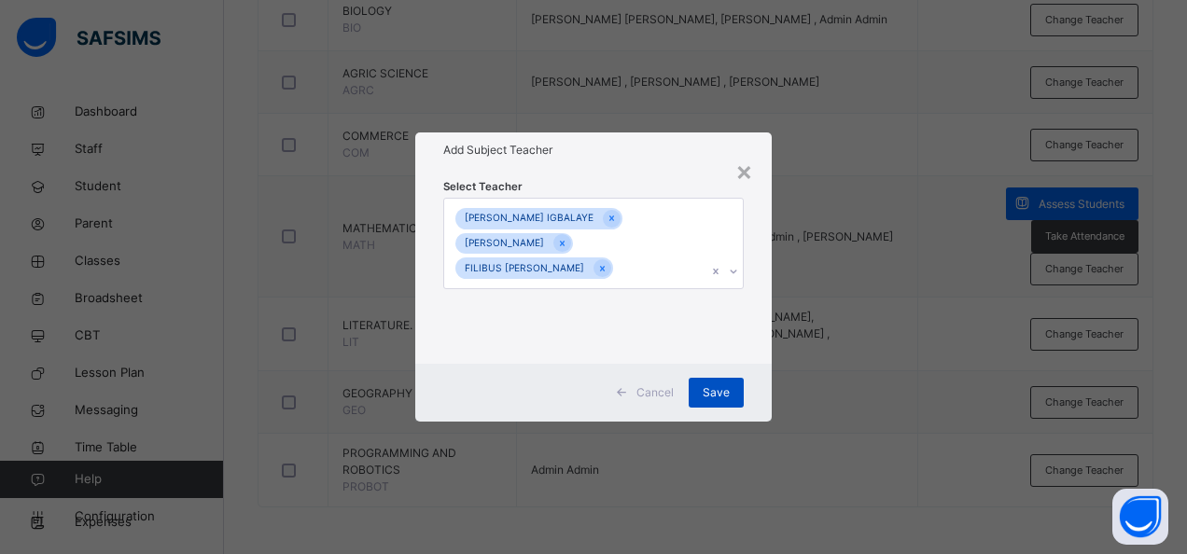
click at [715, 385] on span "Save" at bounding box center [716, 393] width 27 height 17
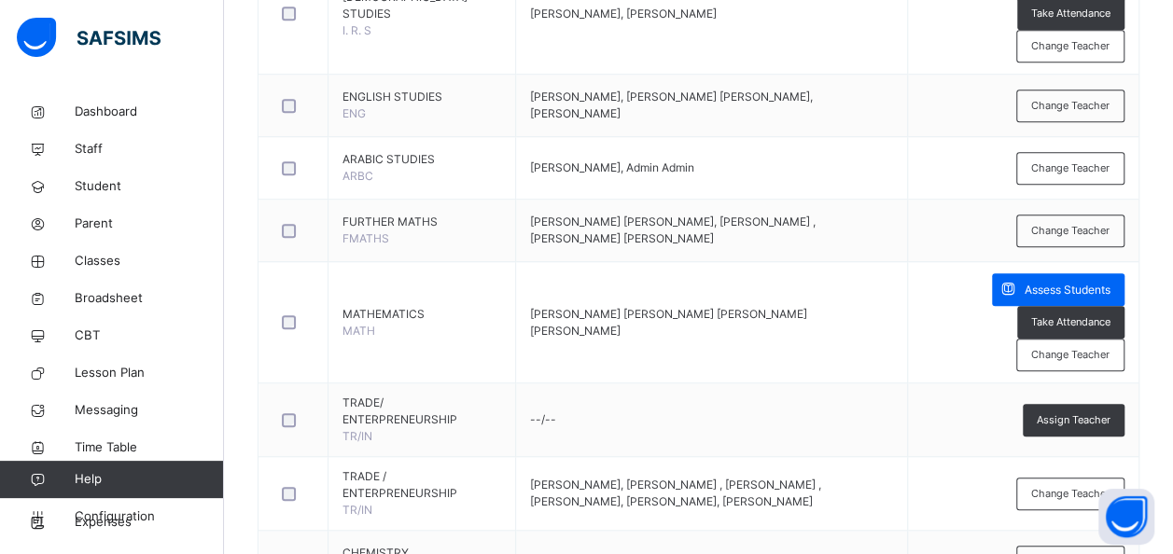
scroll to position [580, 0]
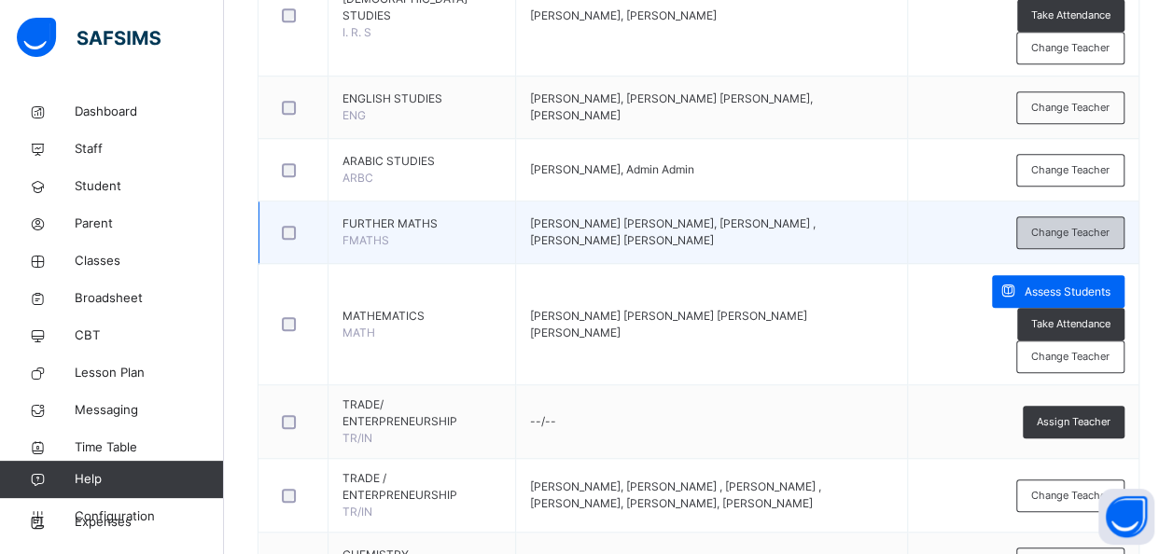
click at [1075, 231] on span "Change Teacher" at bounding box center [1070, 233] width 78 height 16
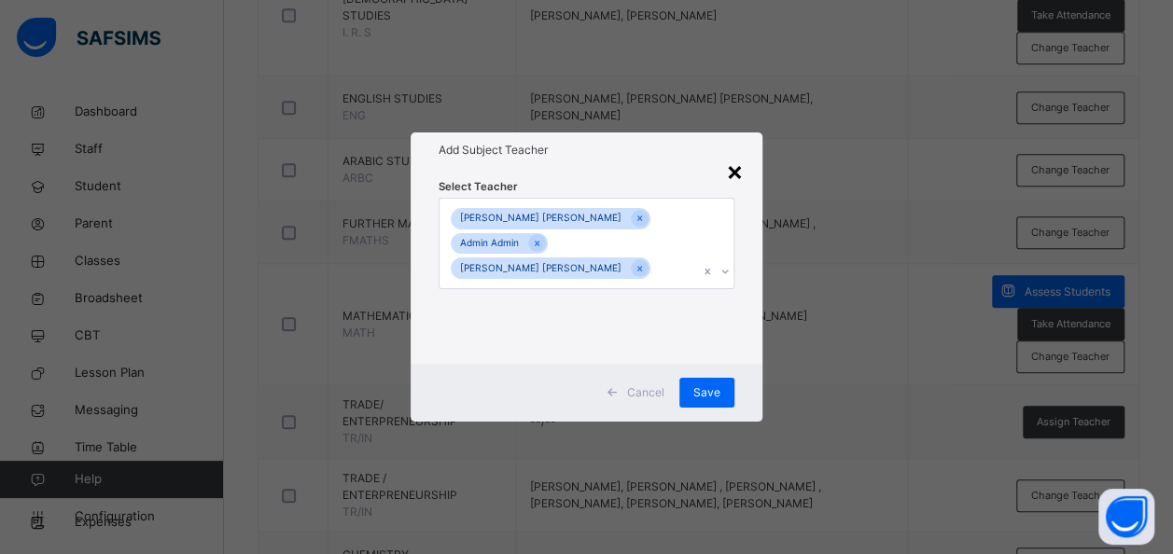
click at [738, 183] on div "×" at bounding box center [735, 170] width 18 height 39
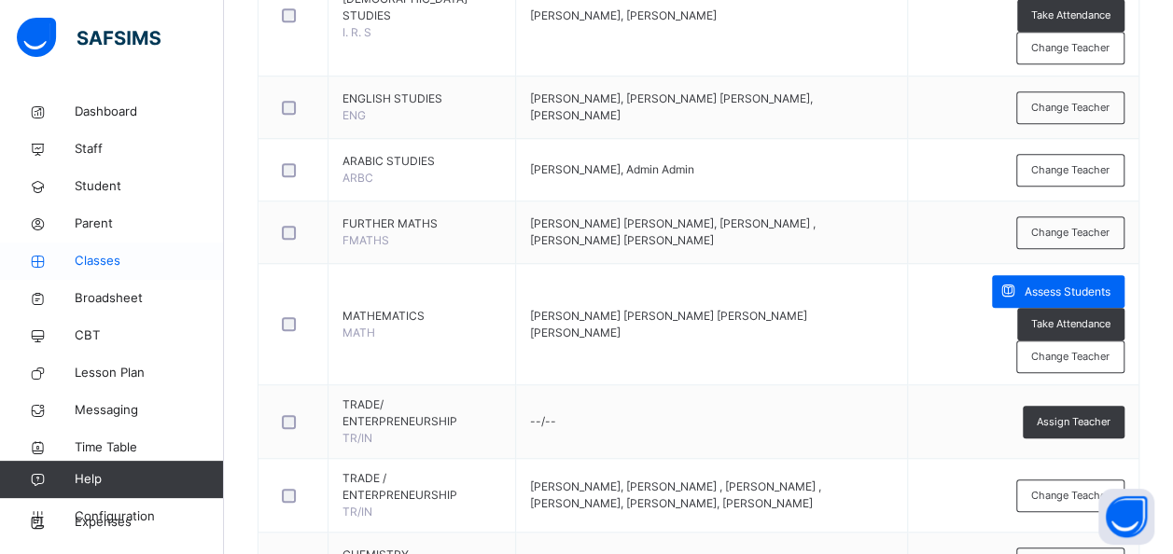
click at [106, 266] on span "Classes" at bounding box center [149, 261] width 149 height 19
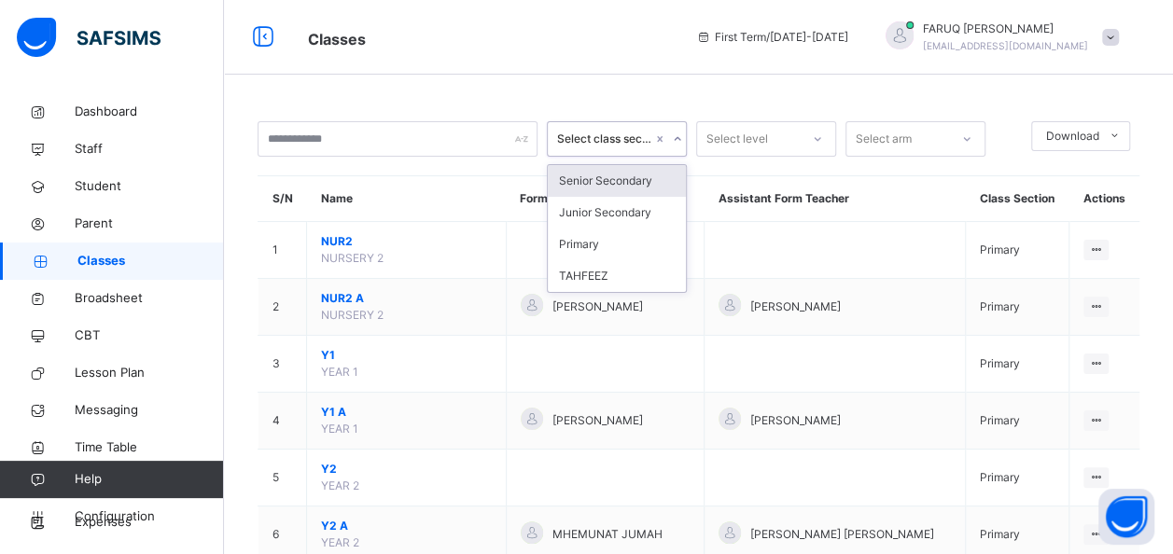
click at [628, 180] on div "Senior Secondary" at bounding box center [617, 181] width 138 height 32
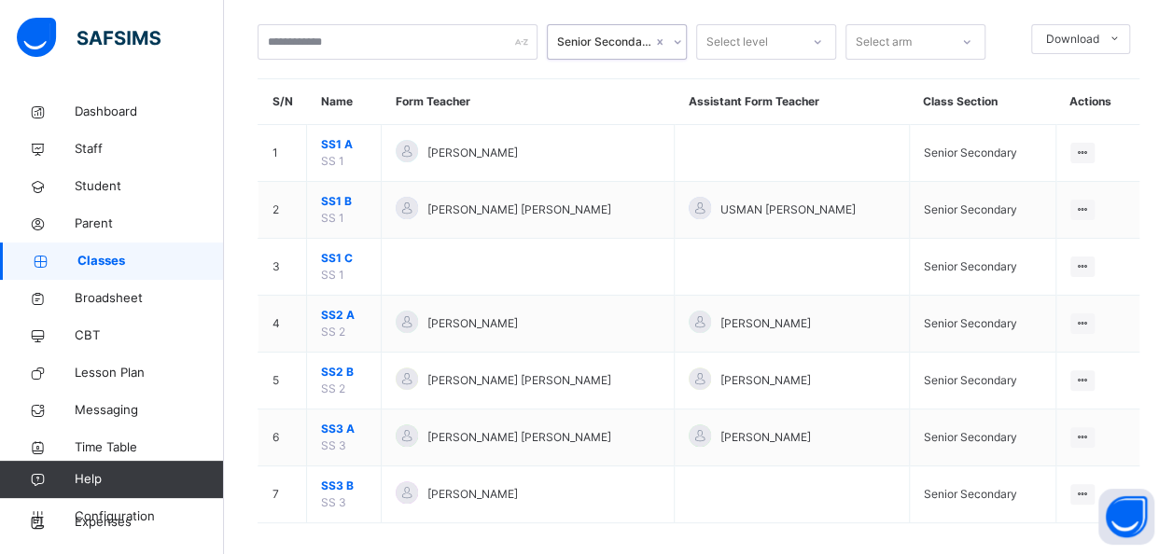
scroll to position [110, 0]
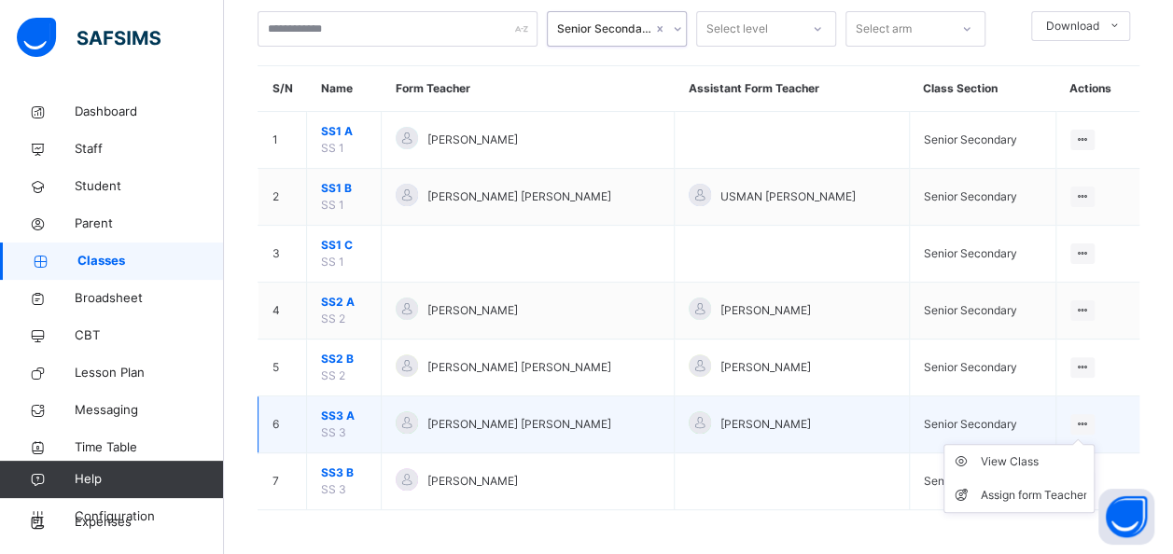
click at [1091, 422] on icon at bounding box center [1083, 424] width 16 height 14
click at [1024, 454] on div "View Class" at bounding box center [1033, 462] width 106 height 19
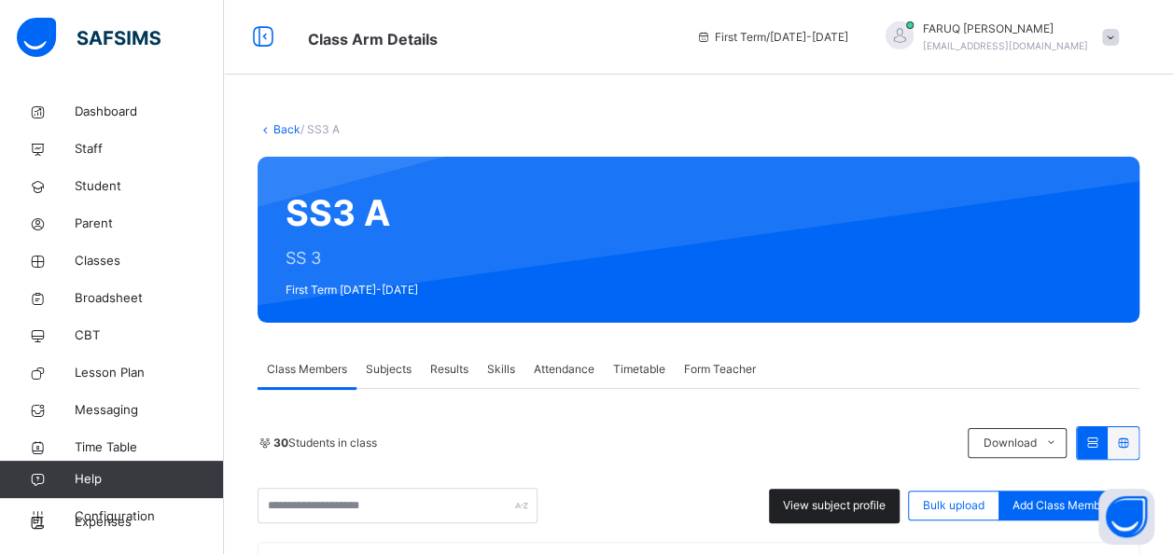
click at [844, 509] on span "View subject profile" at bounding box center [834, 506] width 103 height 17
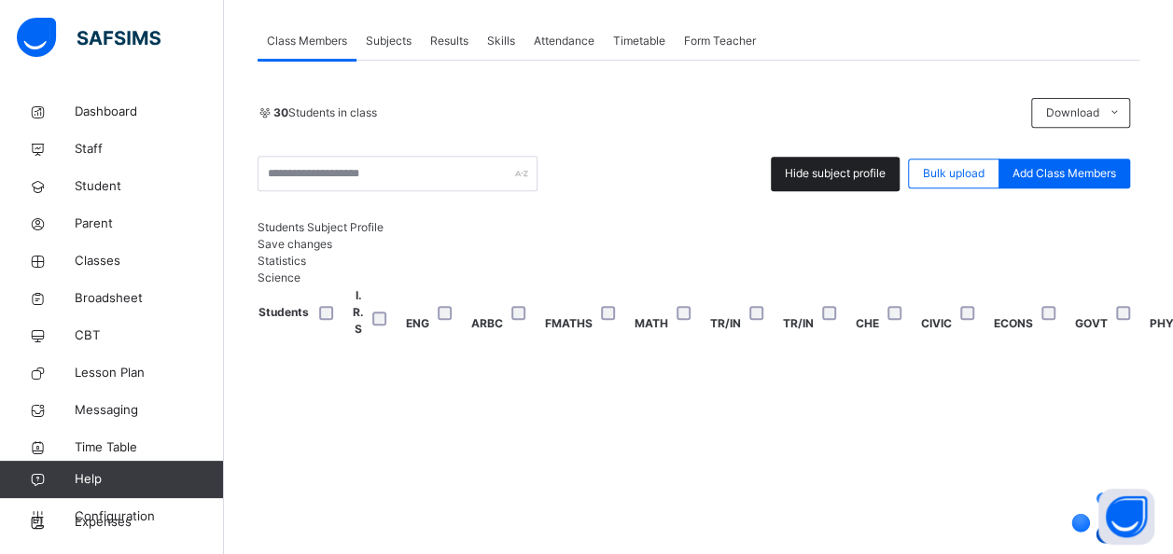
scroll to position [0, 1725]
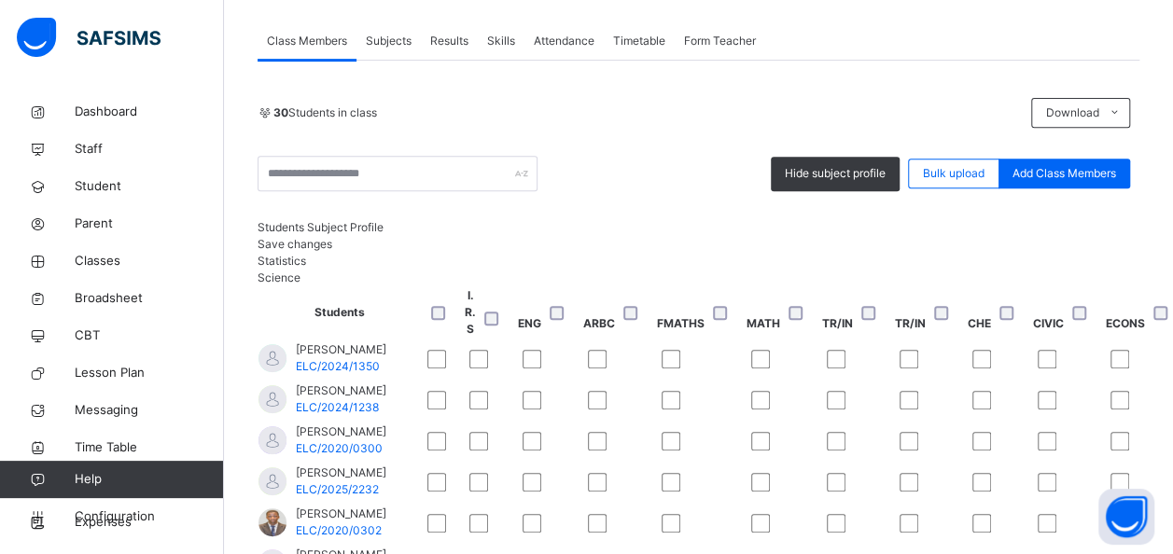
click at [392, 42] on span "Subjects" at bounding box center [389, 41] width 46 height 17
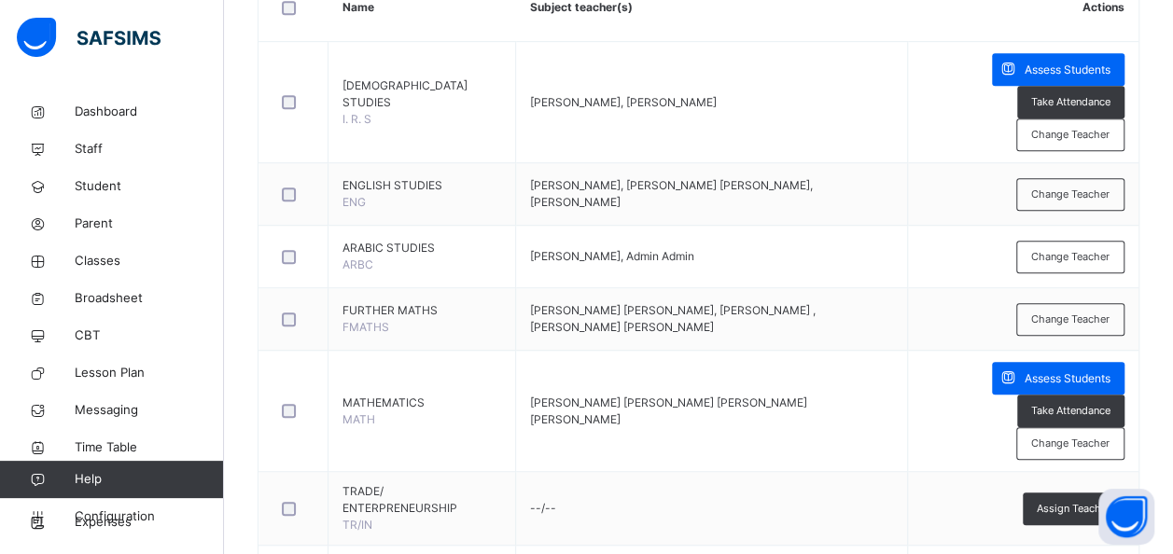
scroll to position [498, 0]
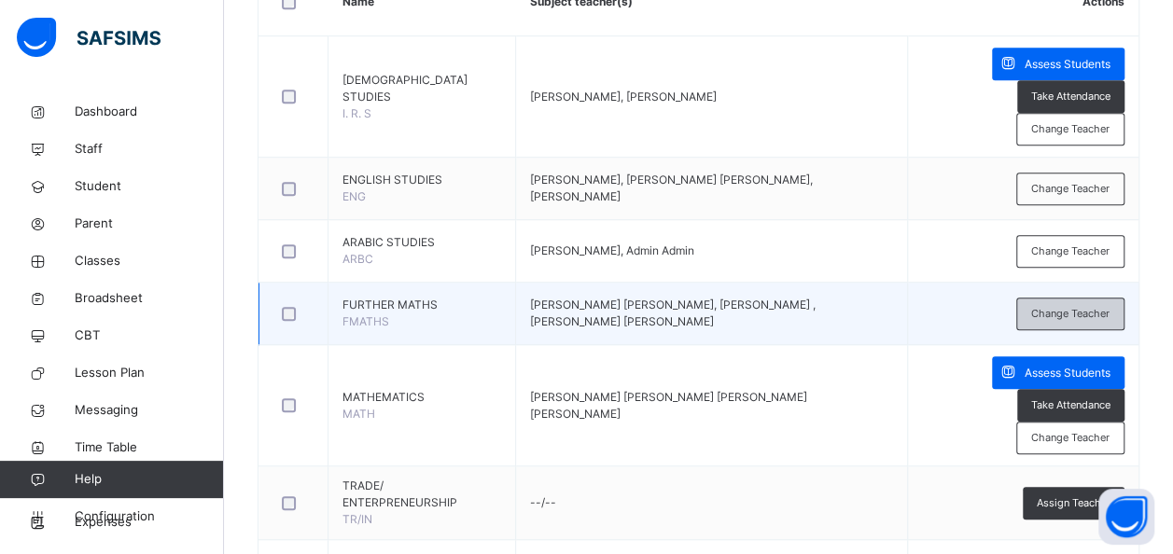
click at [1096, 309] on span "Change Teacher" at bounding box center [1070, 314] width 78 height 16
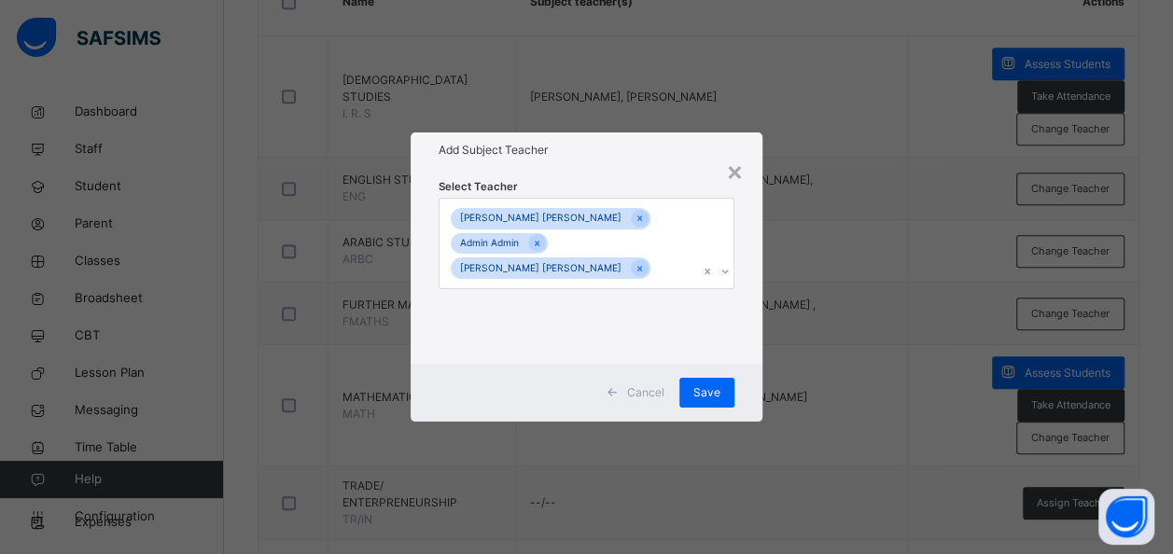
click at [975, 255] on div "× Add Subject Teacher Select Teacher [PERSON_NAME] [PERSON_NAME] Admin Admin [P…" at bounding box center [586, 277] width 1173 height 554
click at [732, 184] on div "×" at bounding box center [735, 170] width 18 height 39
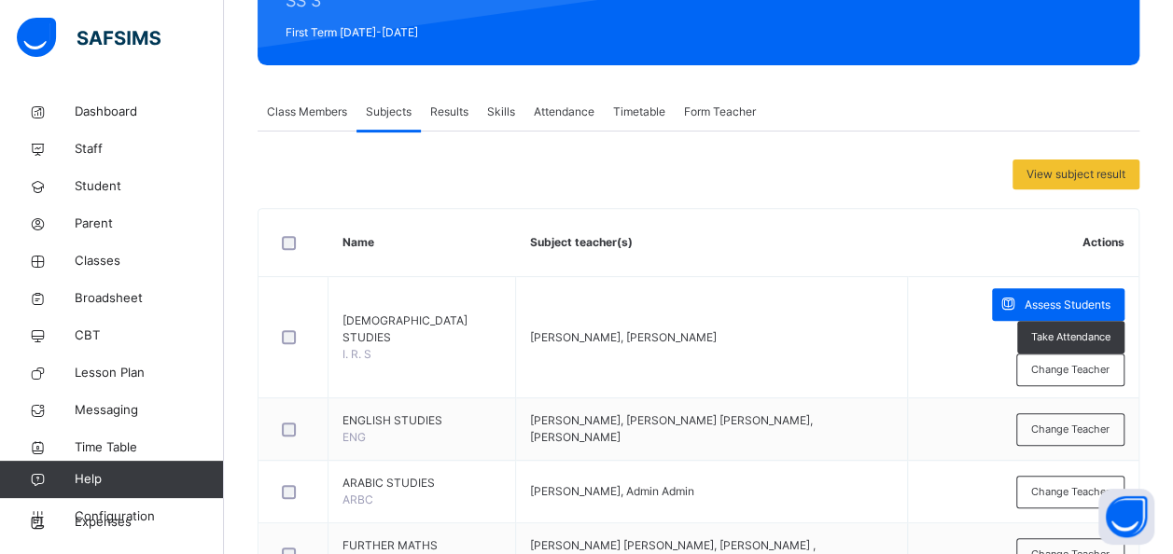
scroll to position [0, 0]
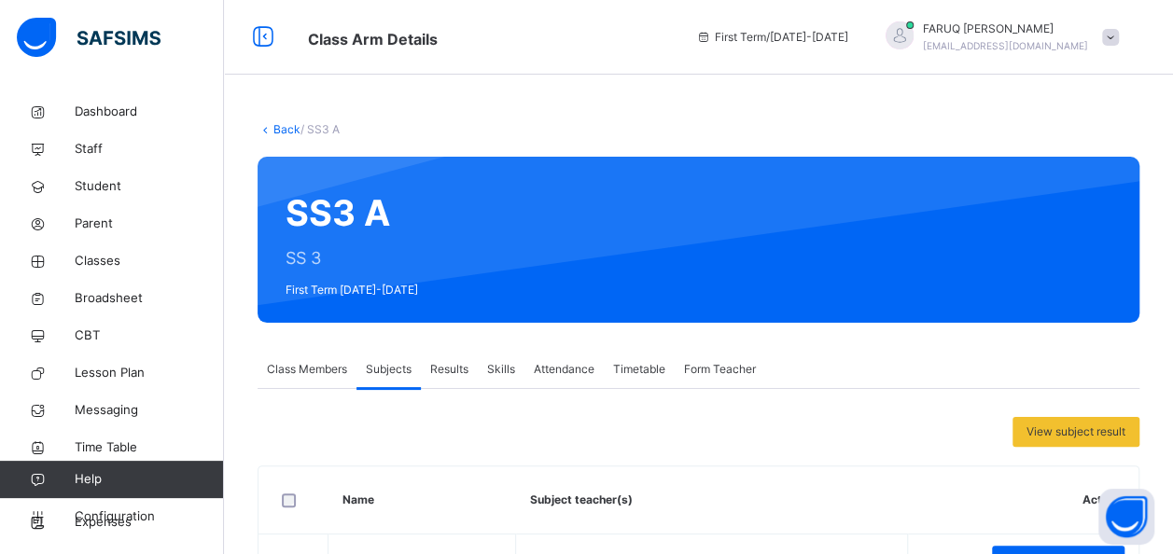
click at [280, 129] on link "Back" at bounding box center [287, 129] width 27 height 14
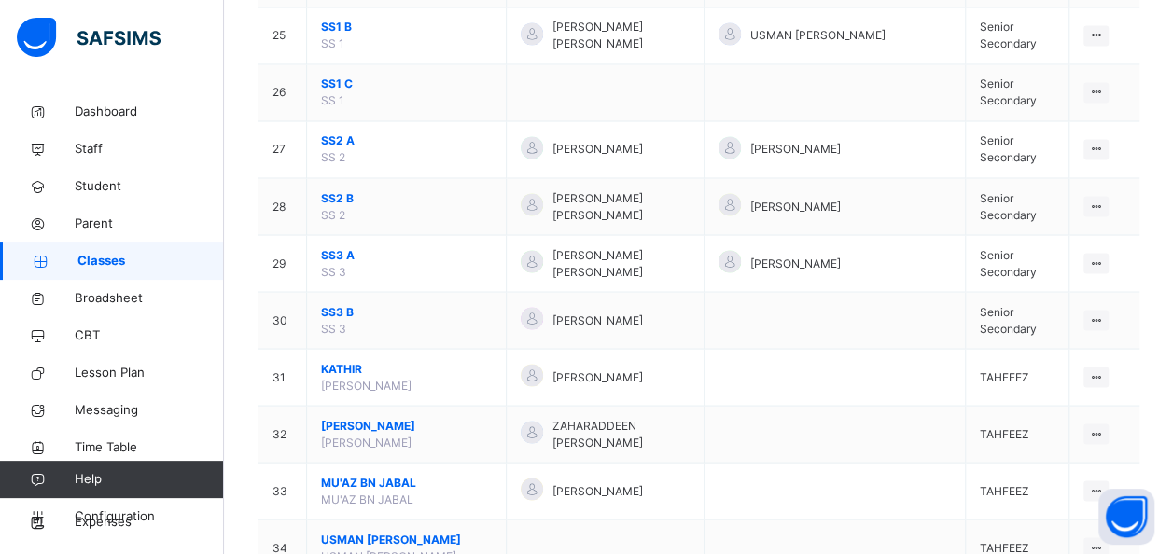
scroll to position [1563, 0]
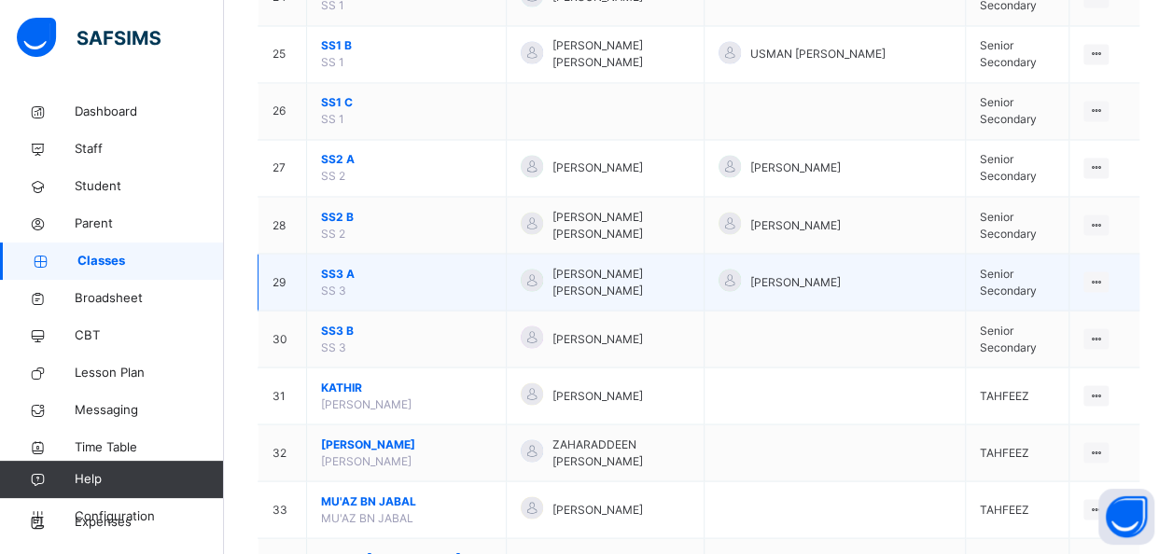
click at [322, 265] on span "SS3 A" at bounding box center [406, 273] width 171 height 17
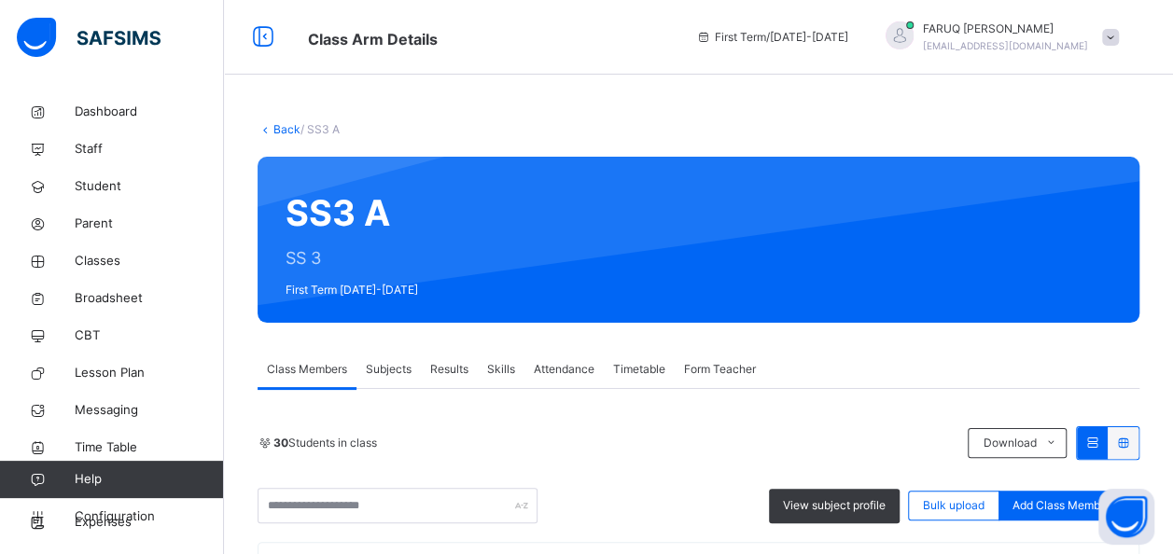
click at [386, 368] on span "Subjects" at bounding box center [389, 369] width 46 height 17
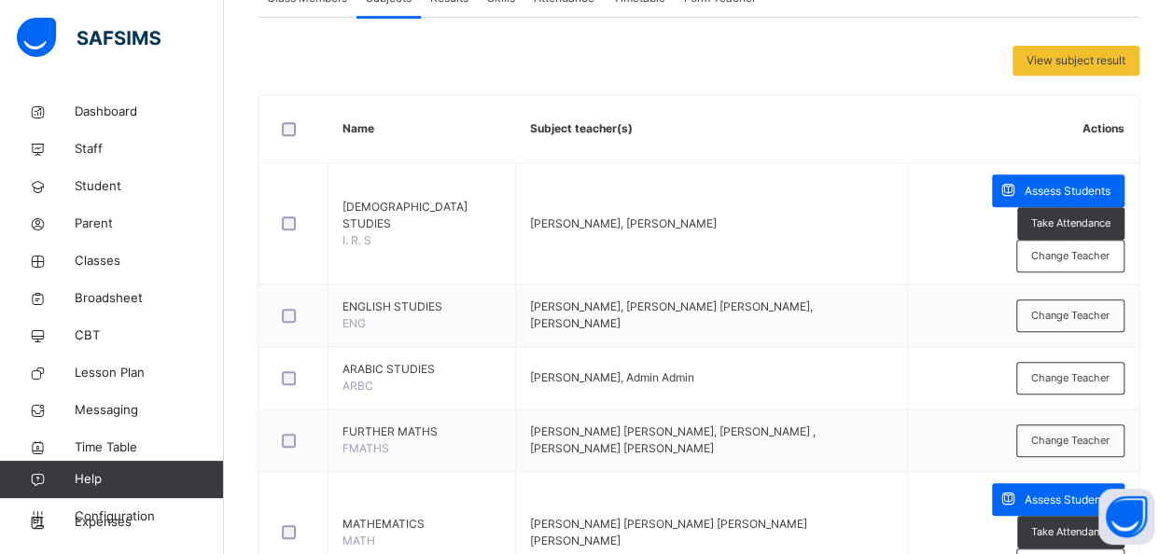
scroll to position [371, 0]
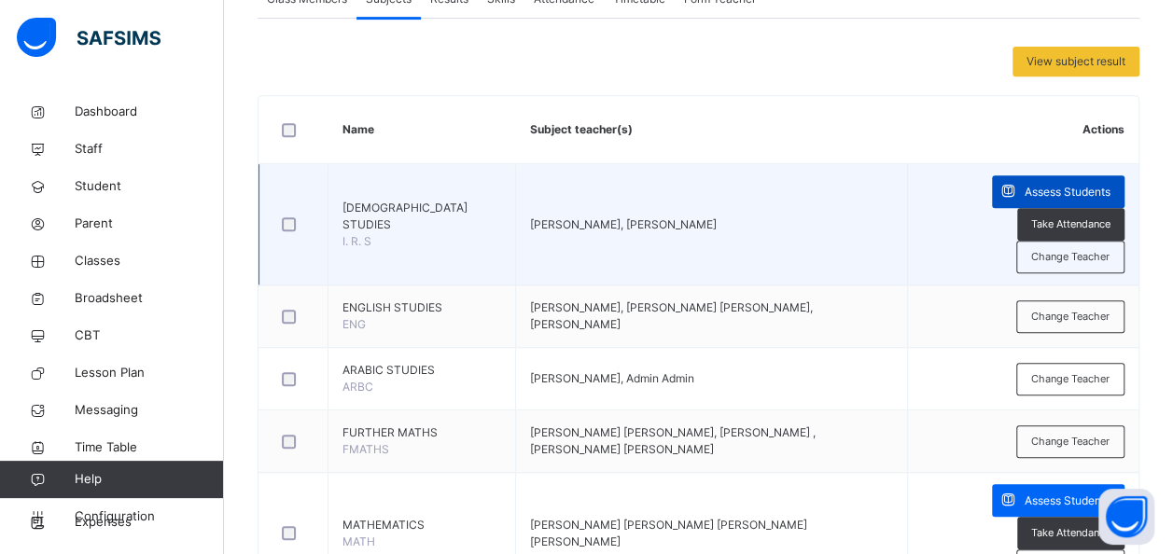
click at [1072, 185] on span "Assess Students" at bounding box center [1068, 192] width 86 height 17
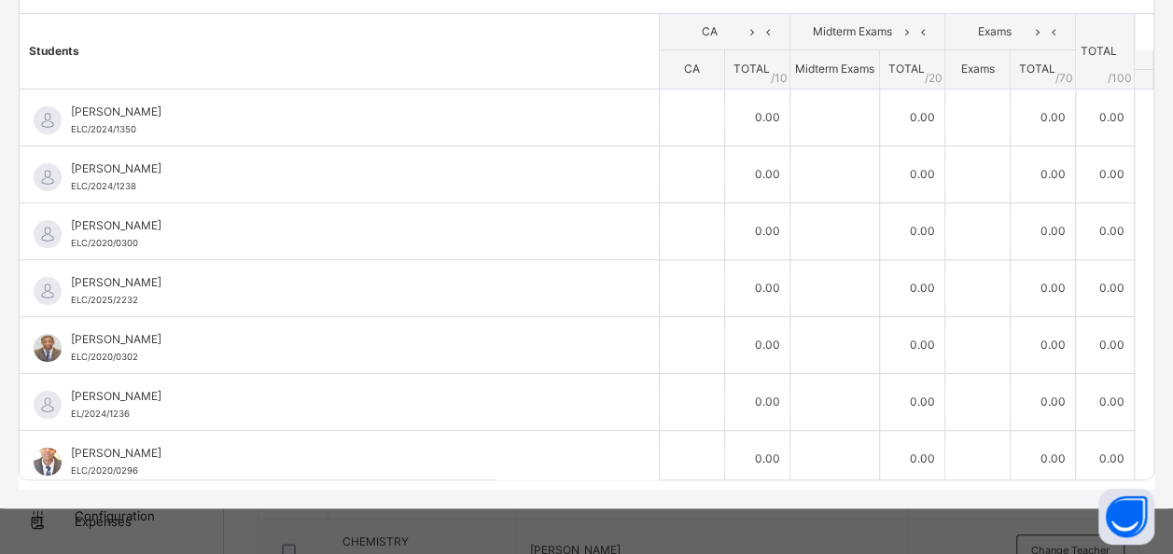
scroll to position [0, 0]
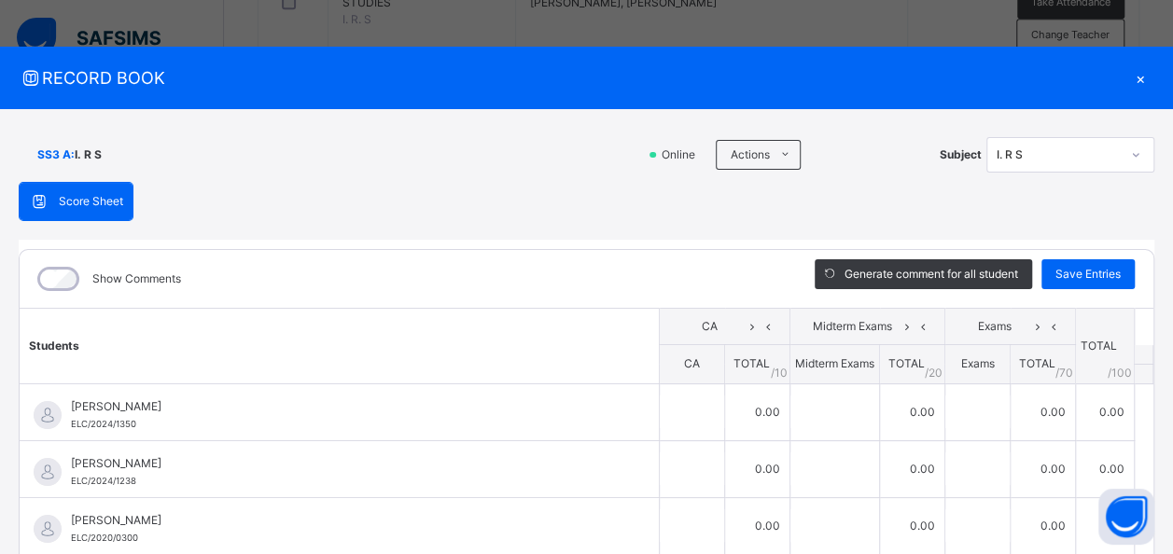
click at [1130, 81] on div "×" at bounding box center [1141, 77] width 28 height 25
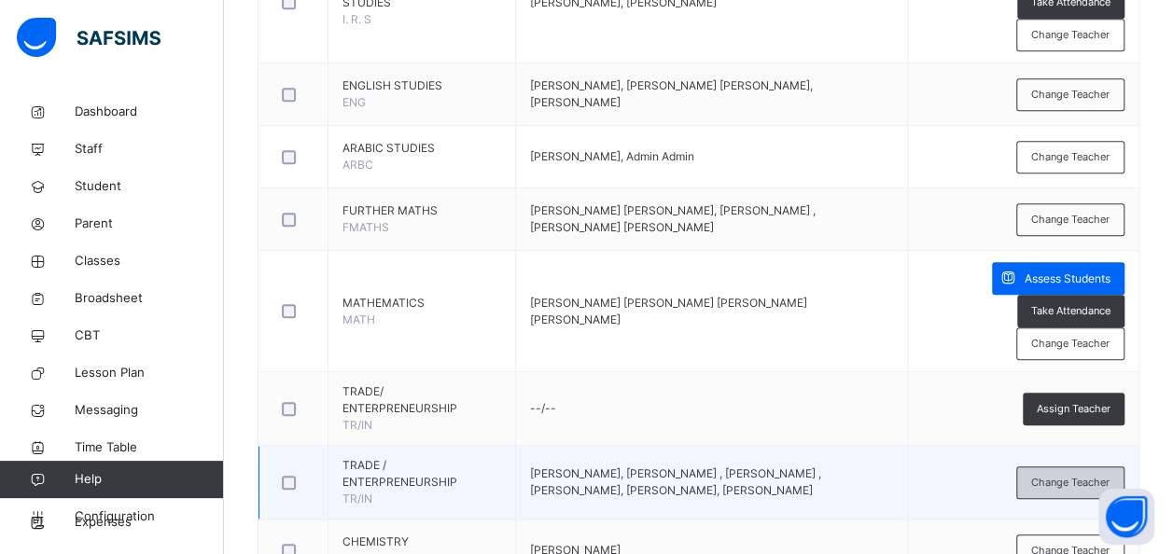
click at [1072, 478] on span "Change Teacher" at bounding box center [1070, 483] width 78 height 16
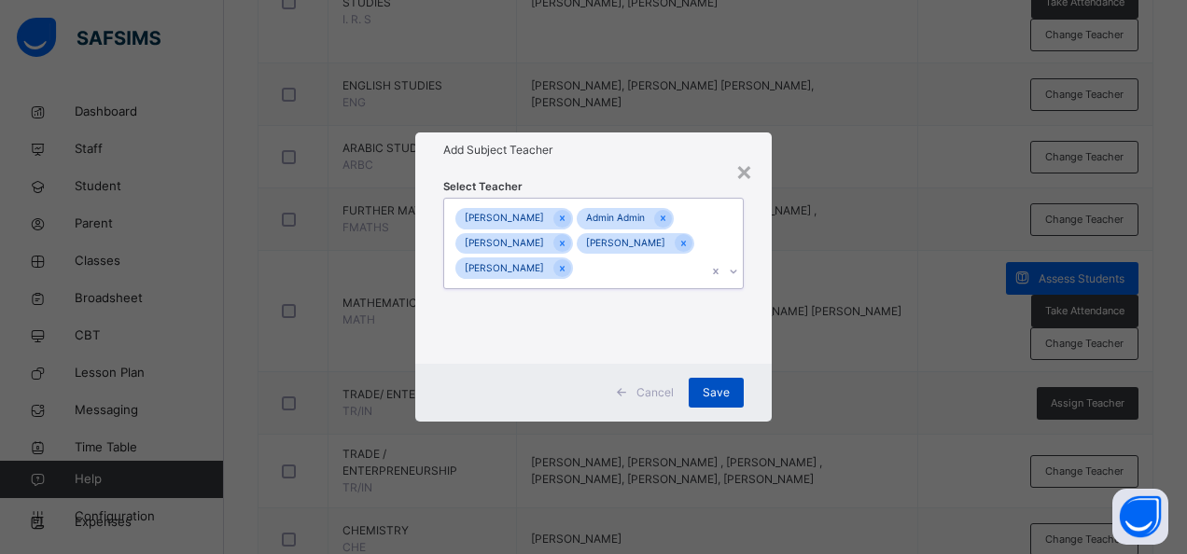
click at [717, 401] on span "Save" at bounding box center [716, 393] width 27 height 17
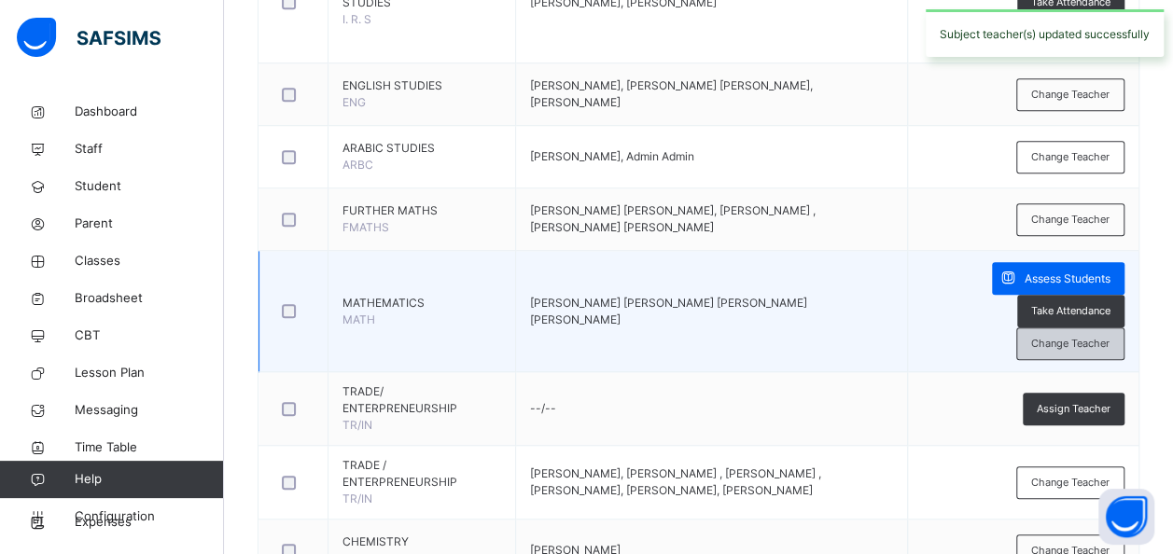
click at [1099, 345] on span "Change Teacher" at bounding box center [1070, 344] width 78 height 16
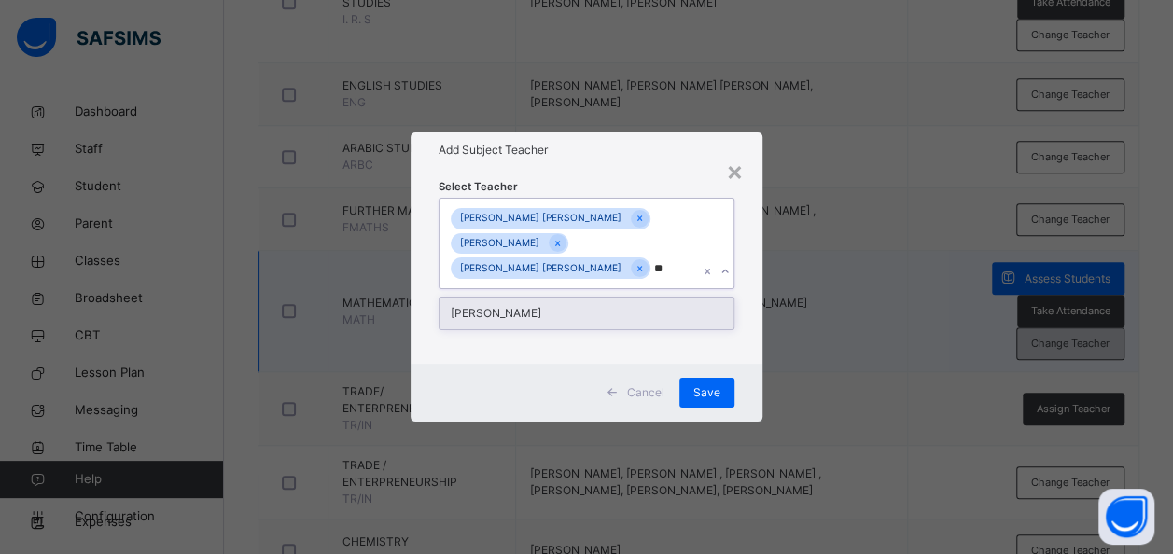
type input "*"
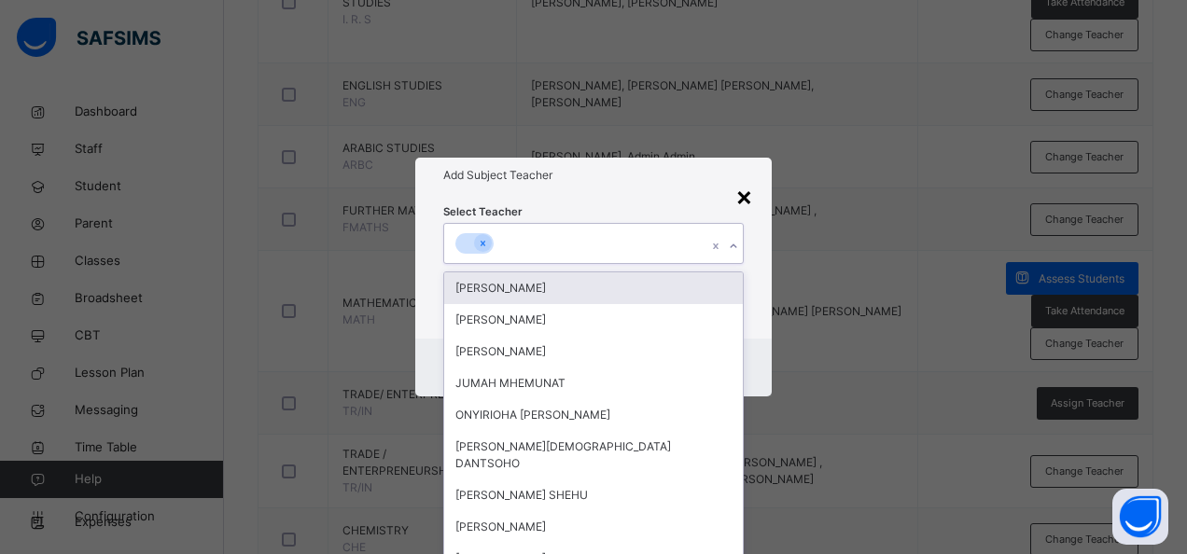
click at [745, 200] on div "×" at bounding box center [745, 195] width 18 height 39
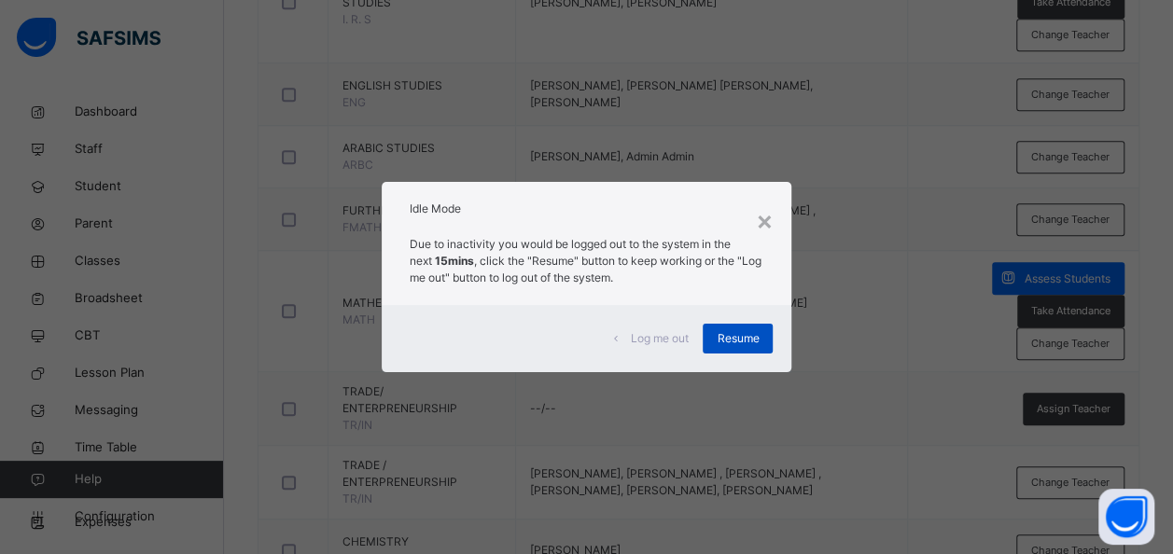
click at [738, 338] on span "Resume" at bounding box center [738, 338] width 42 height 17
